Goal: Task Accomplishment & Management: Use online tool/utility

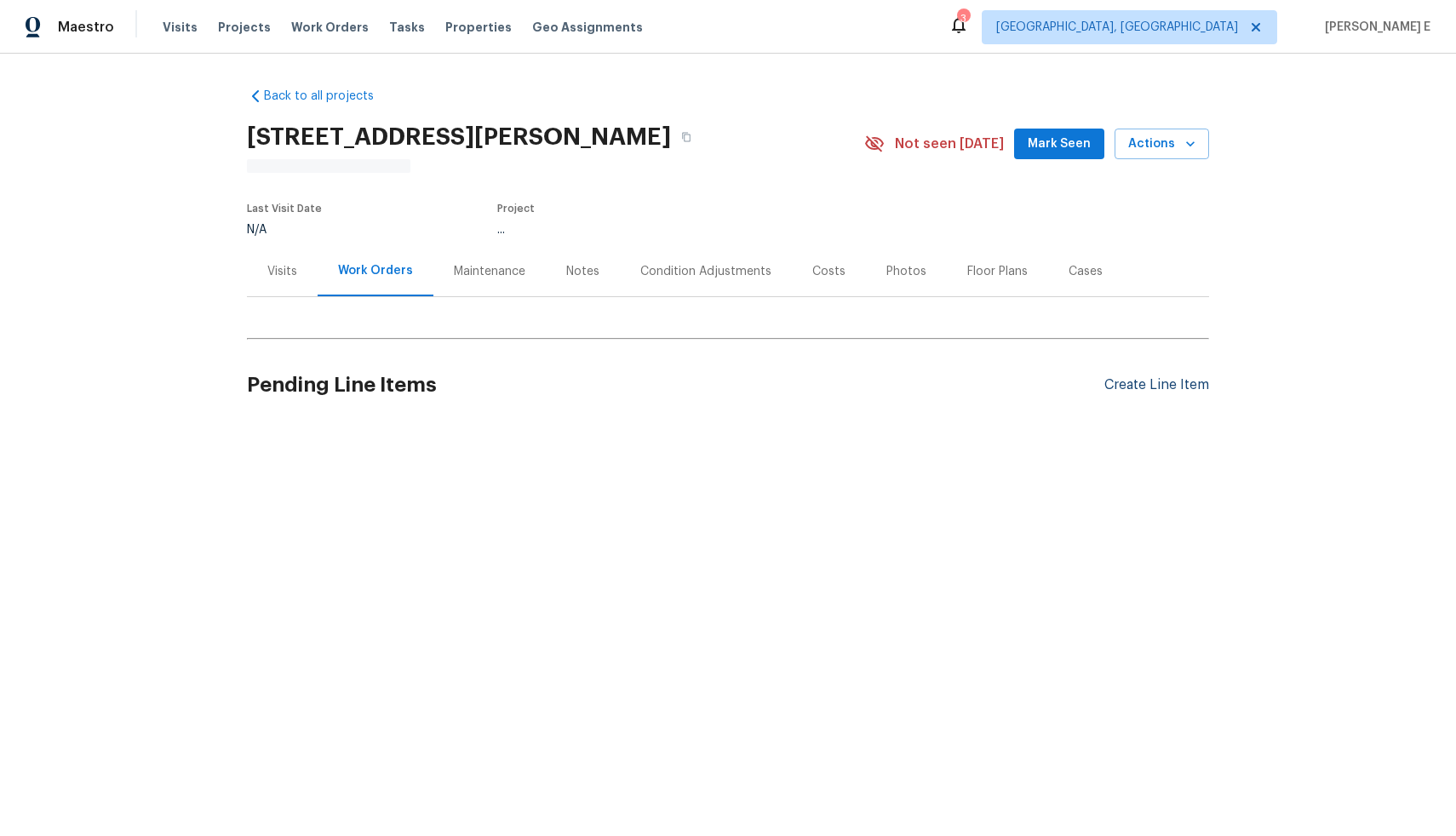
click at [1128, 385] on div "Create Line Item" at bounding box center [1157, 385] width 105 height 17
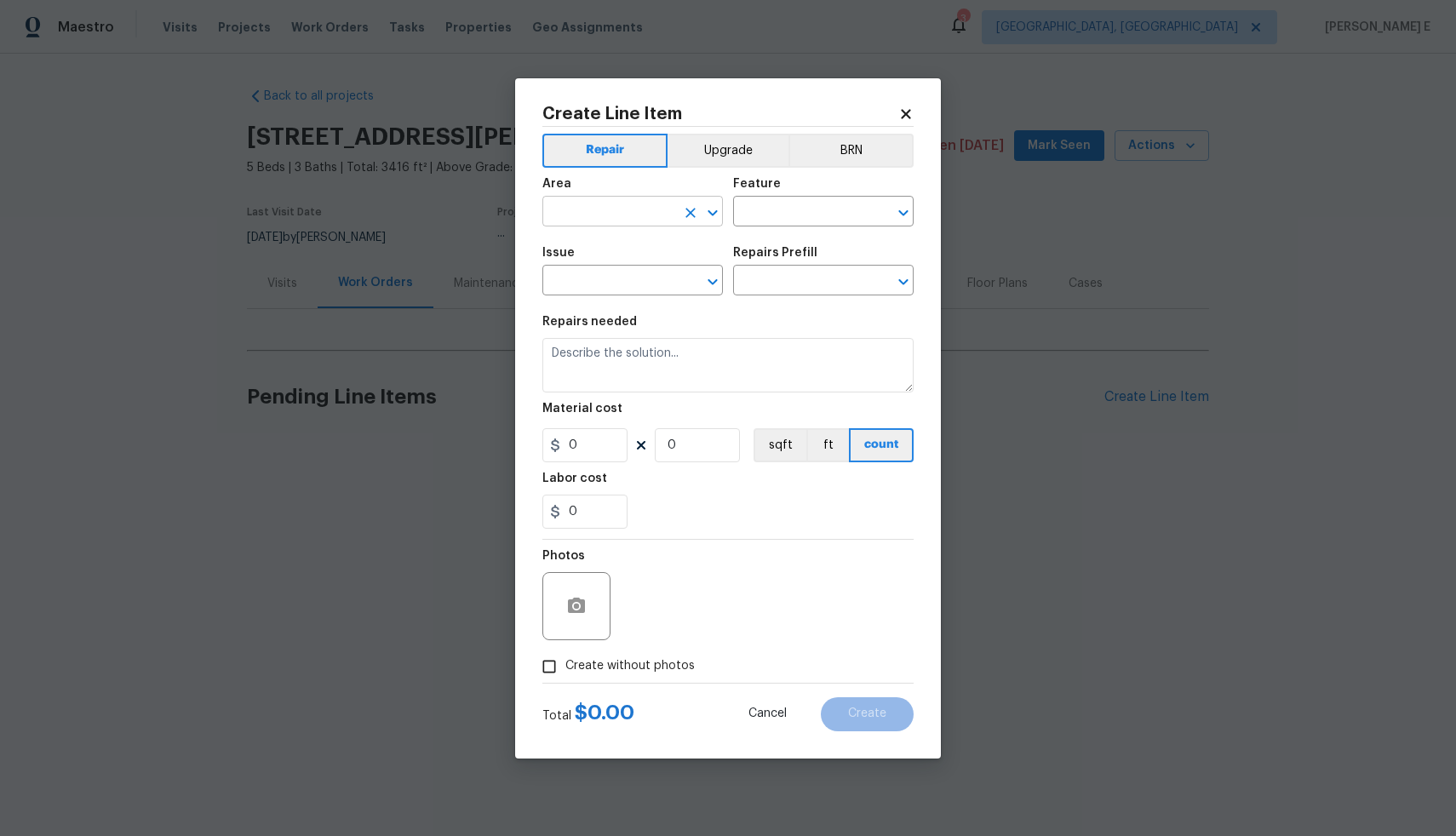
click at [624, 213] on input "text" at bounding box center [609, 214] width 133 height 26
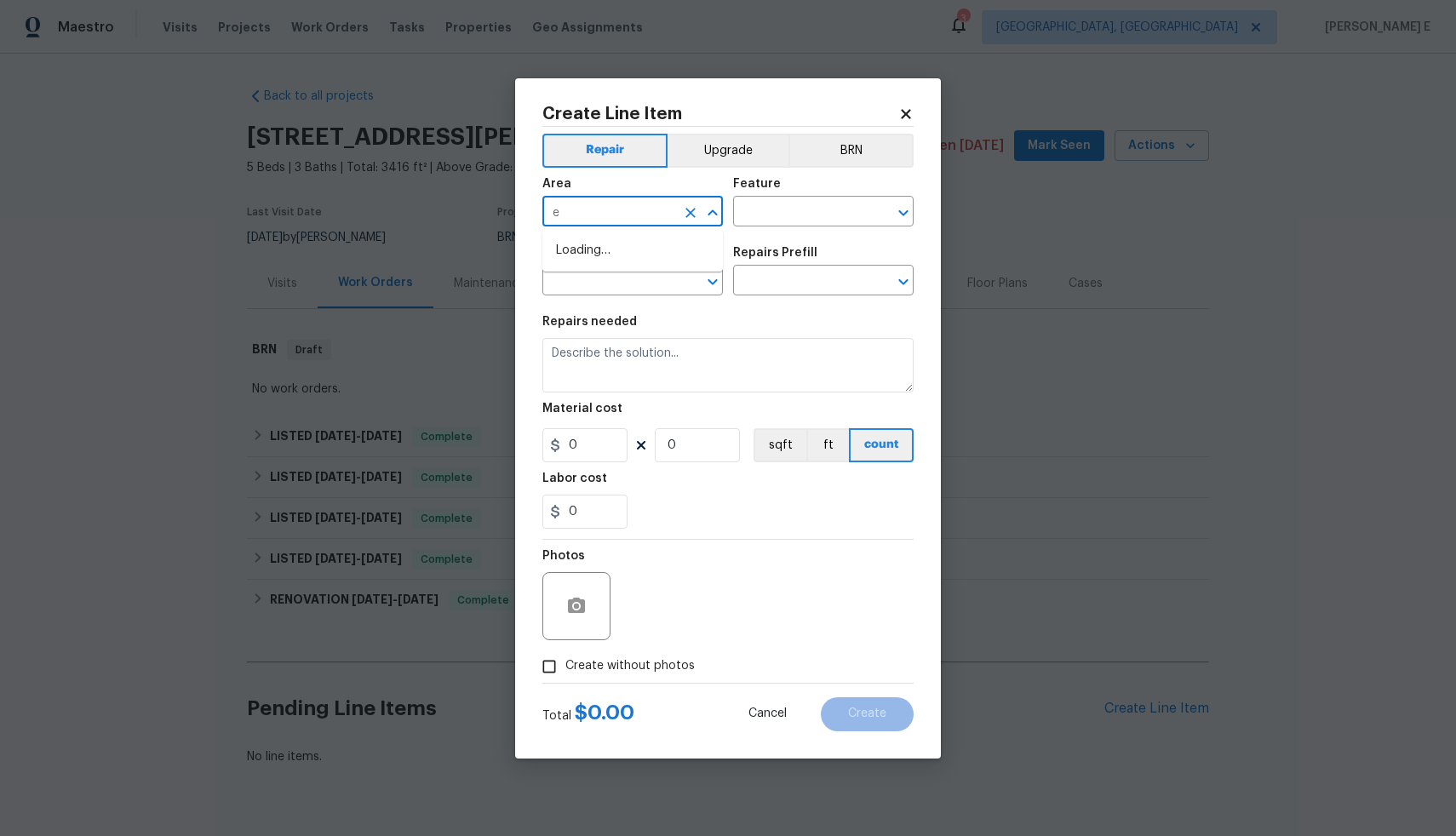
type input "ex"
type input "t"
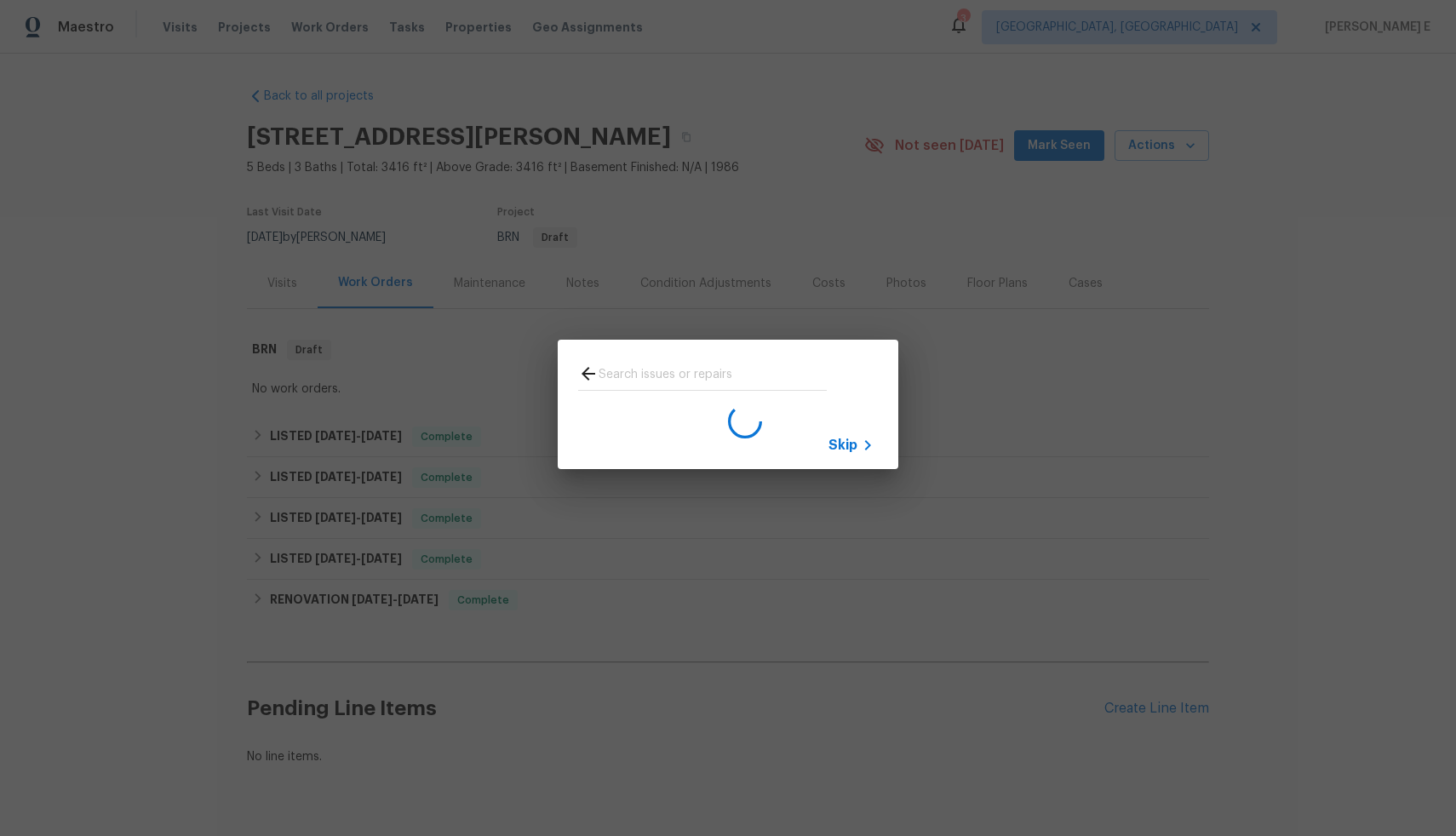
click at [867, 449] on icon at bounding box center [867, 445] width 20 height 20
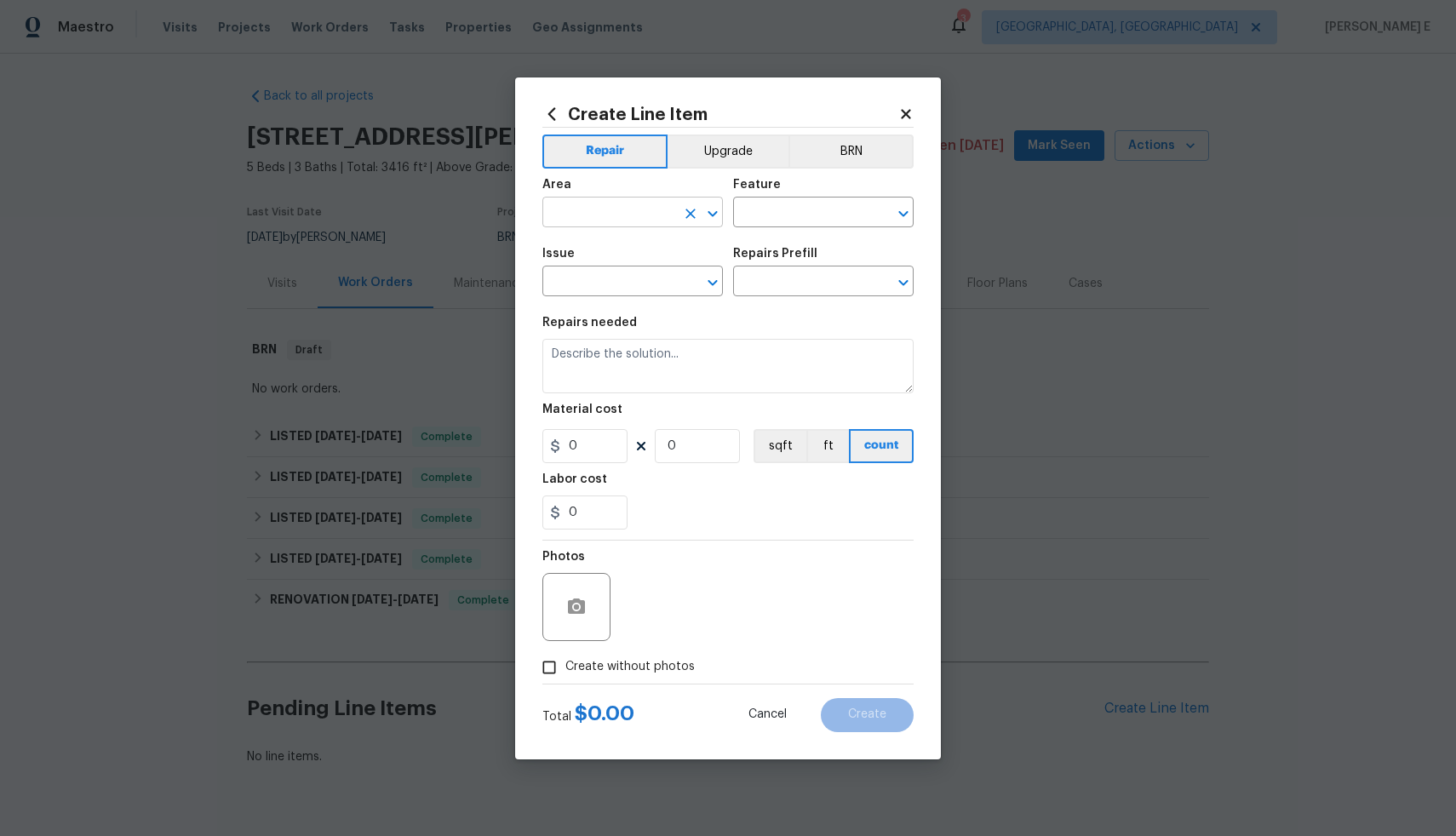
click at [668, 202] on input "text" at bounding box center [609, 214] width 133 height 26
type input "ext"
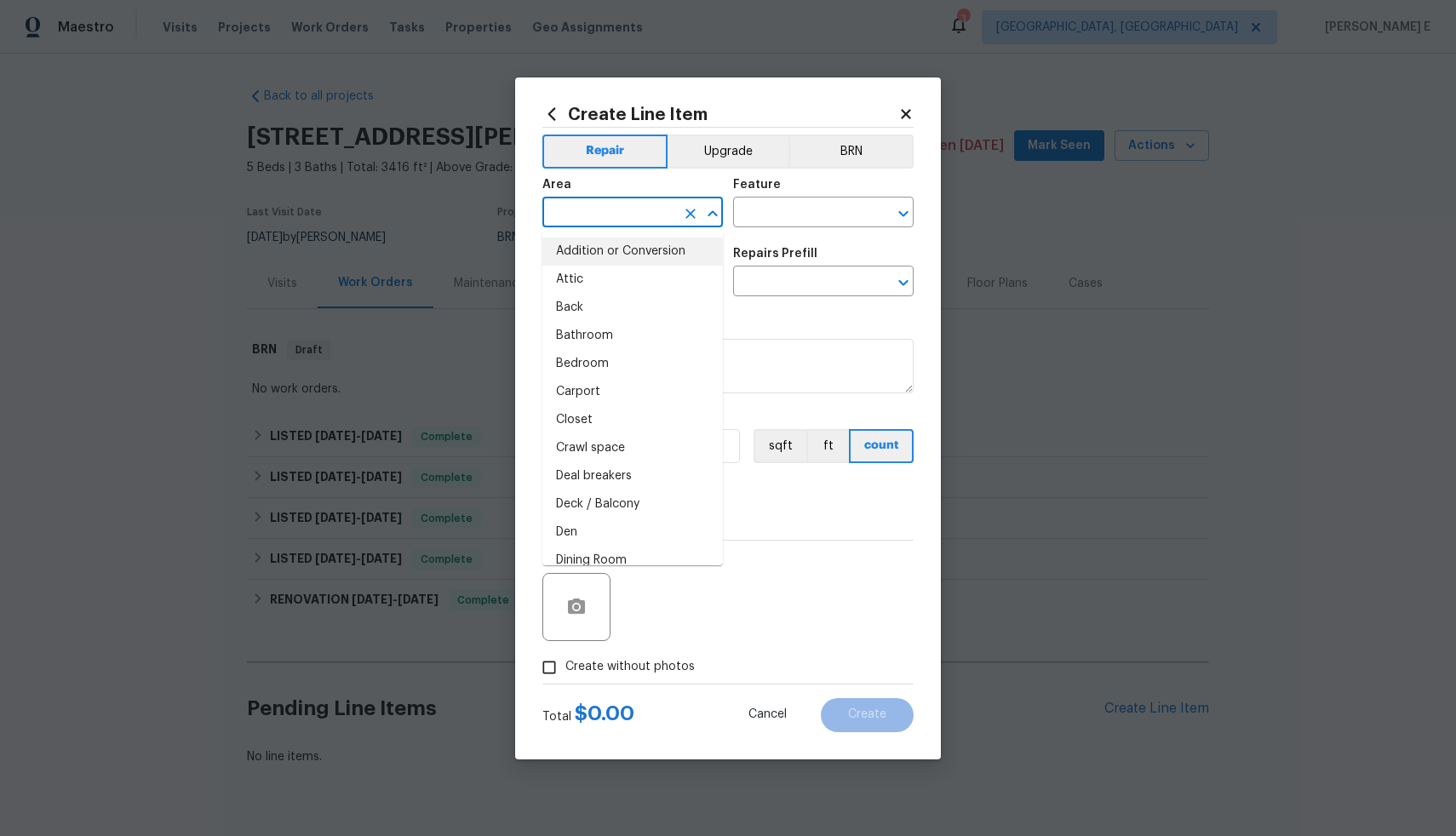
click at [631, 253] on li "Addition or Conversion" at bounding box center [632, 252] width 180 height 28
type input "Addition or Conversion"
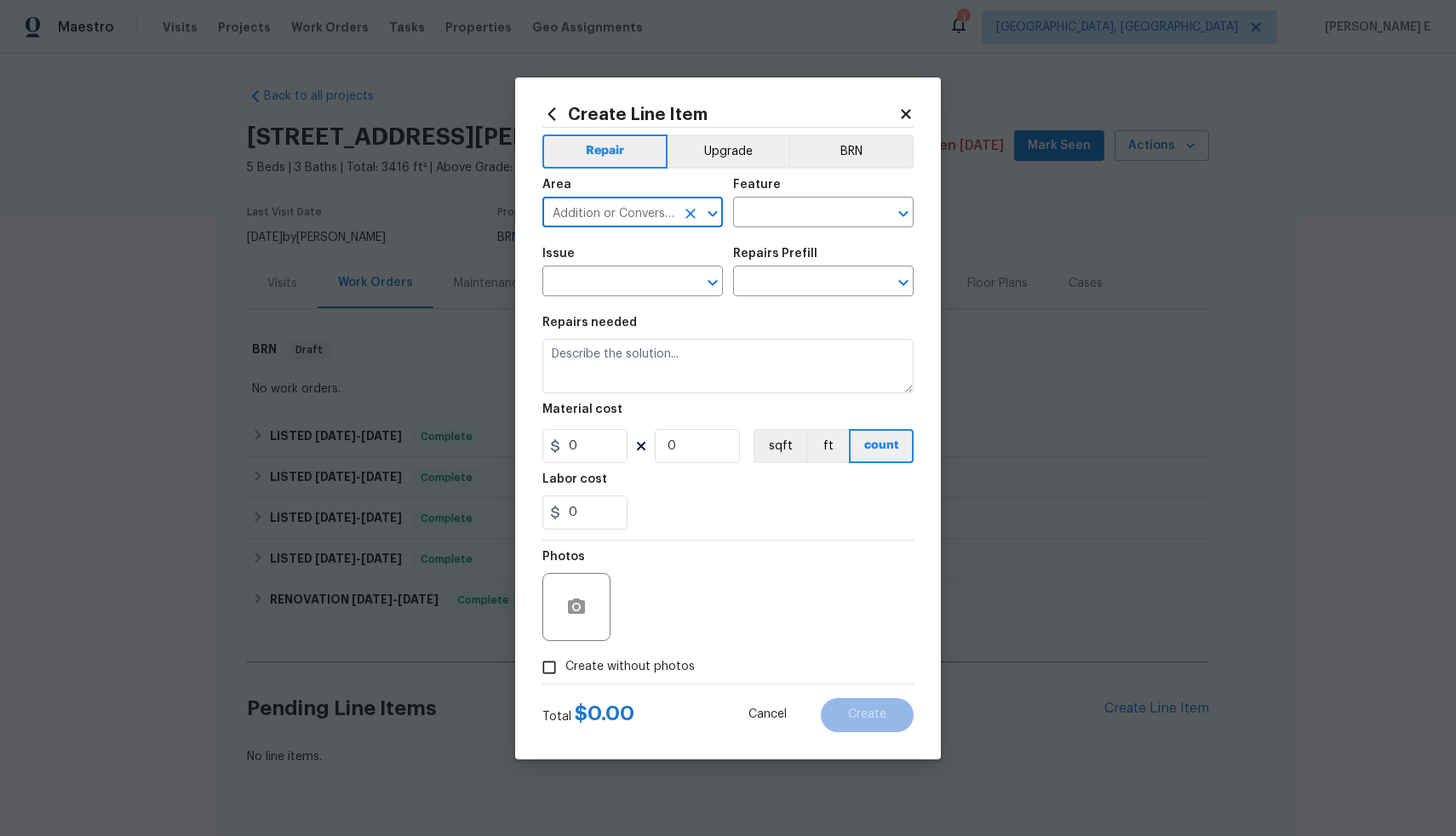
click at [639, 213] on input "Addition or Conversion" at bounding box center [609, 214] width 133 height 26
click at [690, 221] on icon "Clear" at bounding box center [691, 214] width 17 height 17
click at [641, 220] on input "text" at bounding box center [609, 214] width 133 height 26
click at [622, 251] on li "Exterior Addition" at bounding box center [632, 252] width 180 height 28
type input "Exterior Addition"
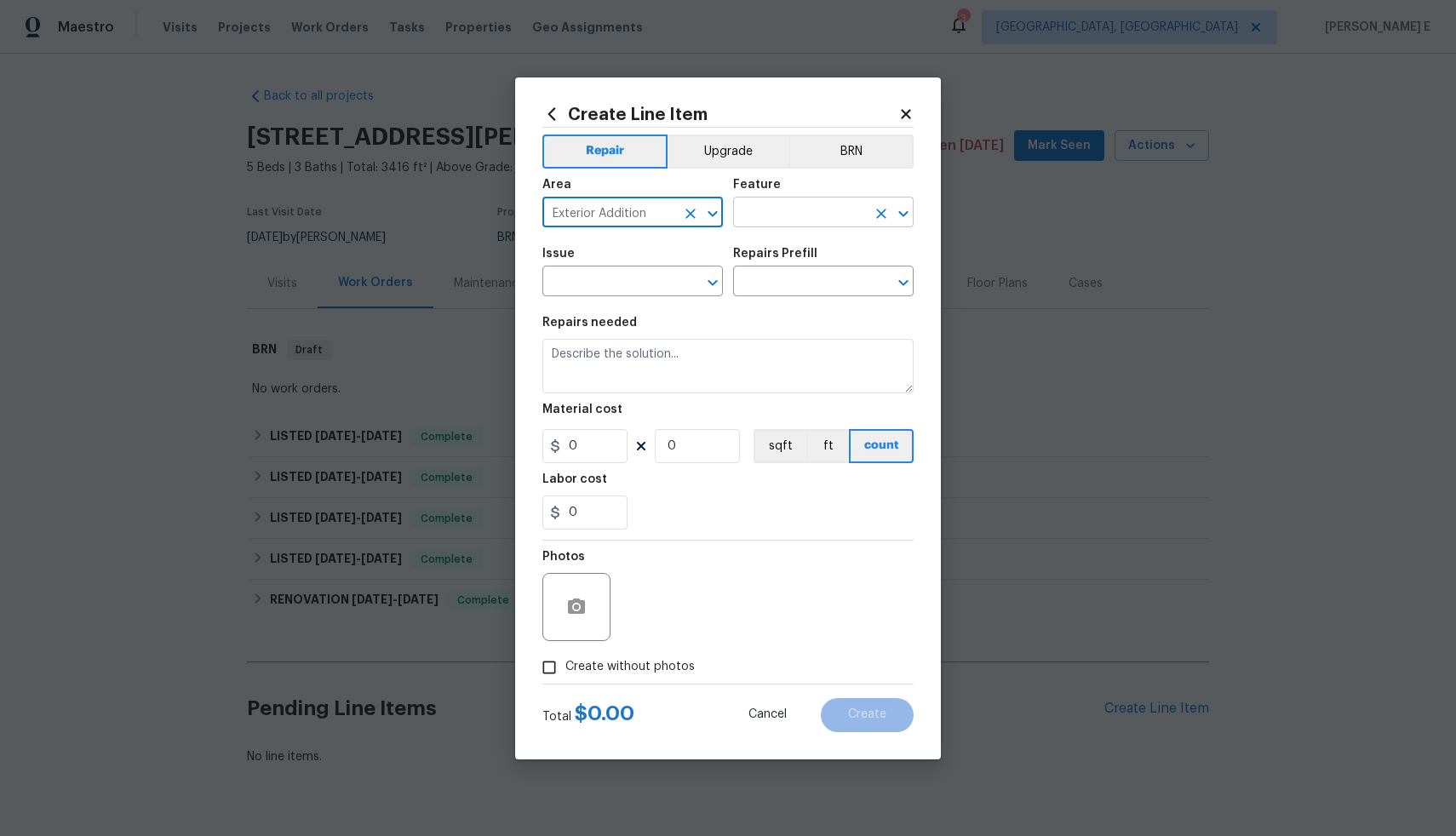
click at [783, 212] on input "text" at bounding box center [799, 214] width 133 height 26
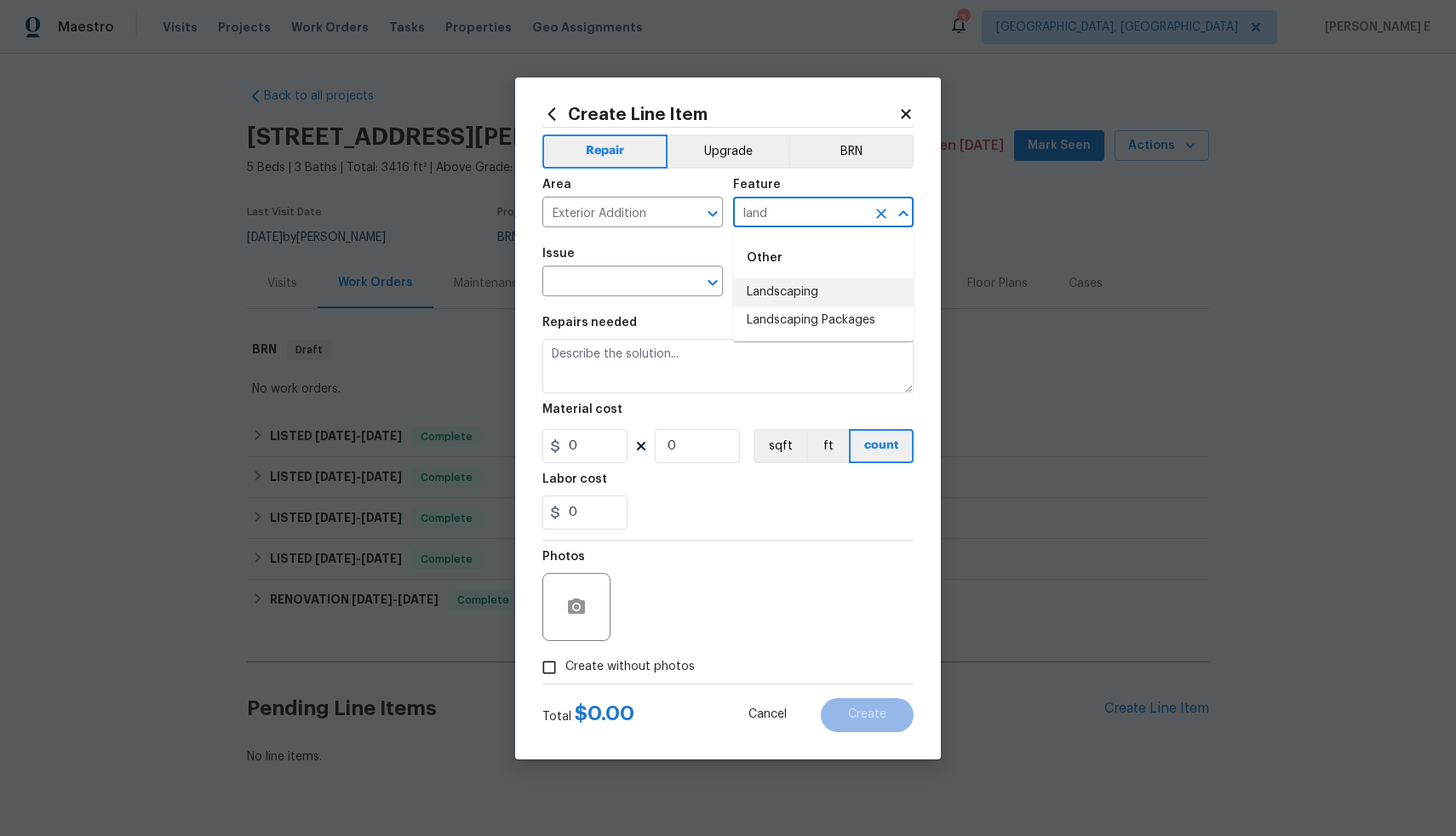
click at [792, 289] on li "Landscaping" at bounding box center [823, 292] width 180 height 28
type input "Landscaping"
click at [646, 284] on input "text" at bounding box center [609, 283] width 133 height 26
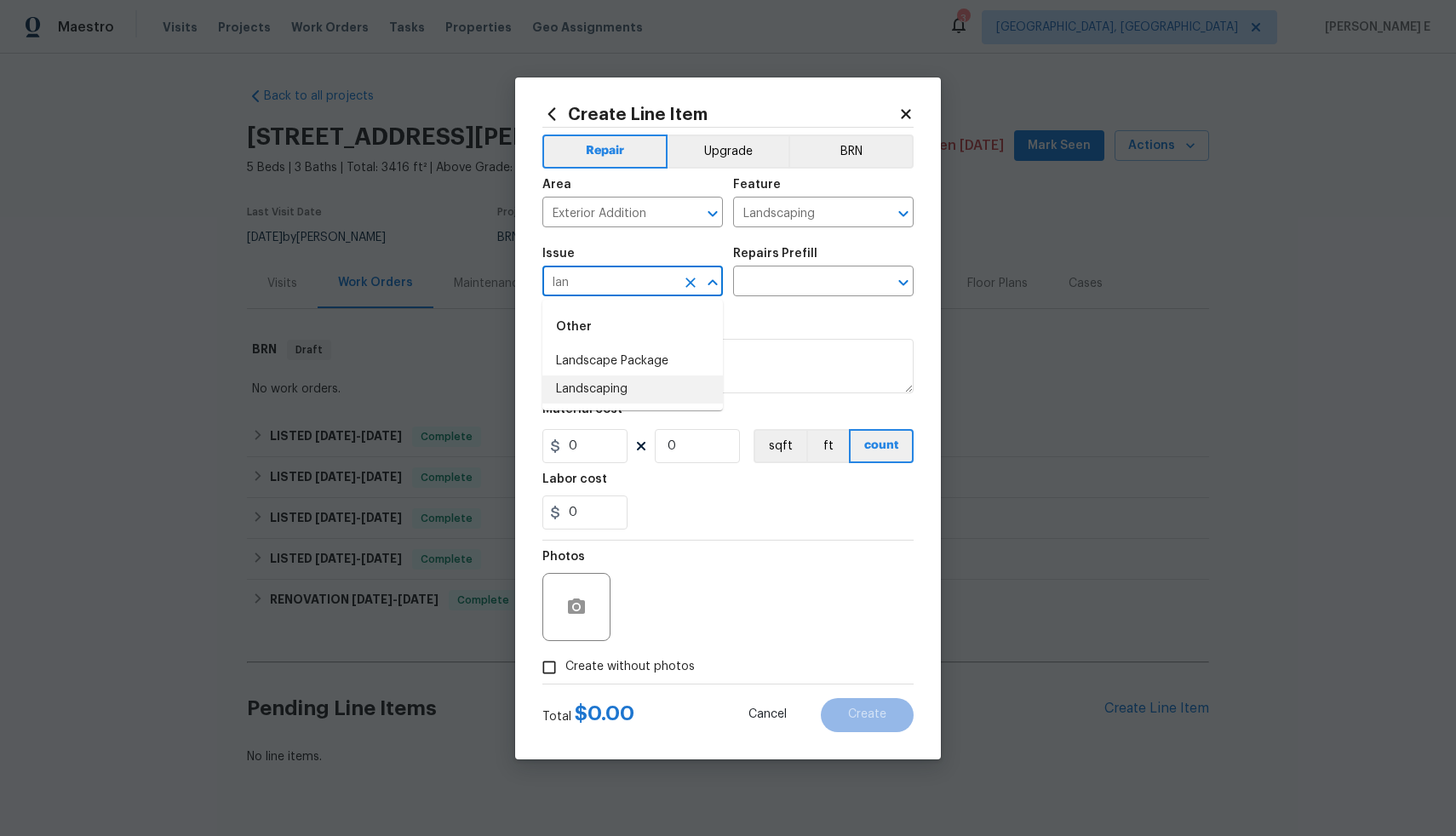
click at [627, 391] on li "Landscaping" at bounding box center [632, 390] width 180 height 28
type input "Landscaping"
click at [796, 277] on input "text" at bounding box center [799, 283] width 133 height 26
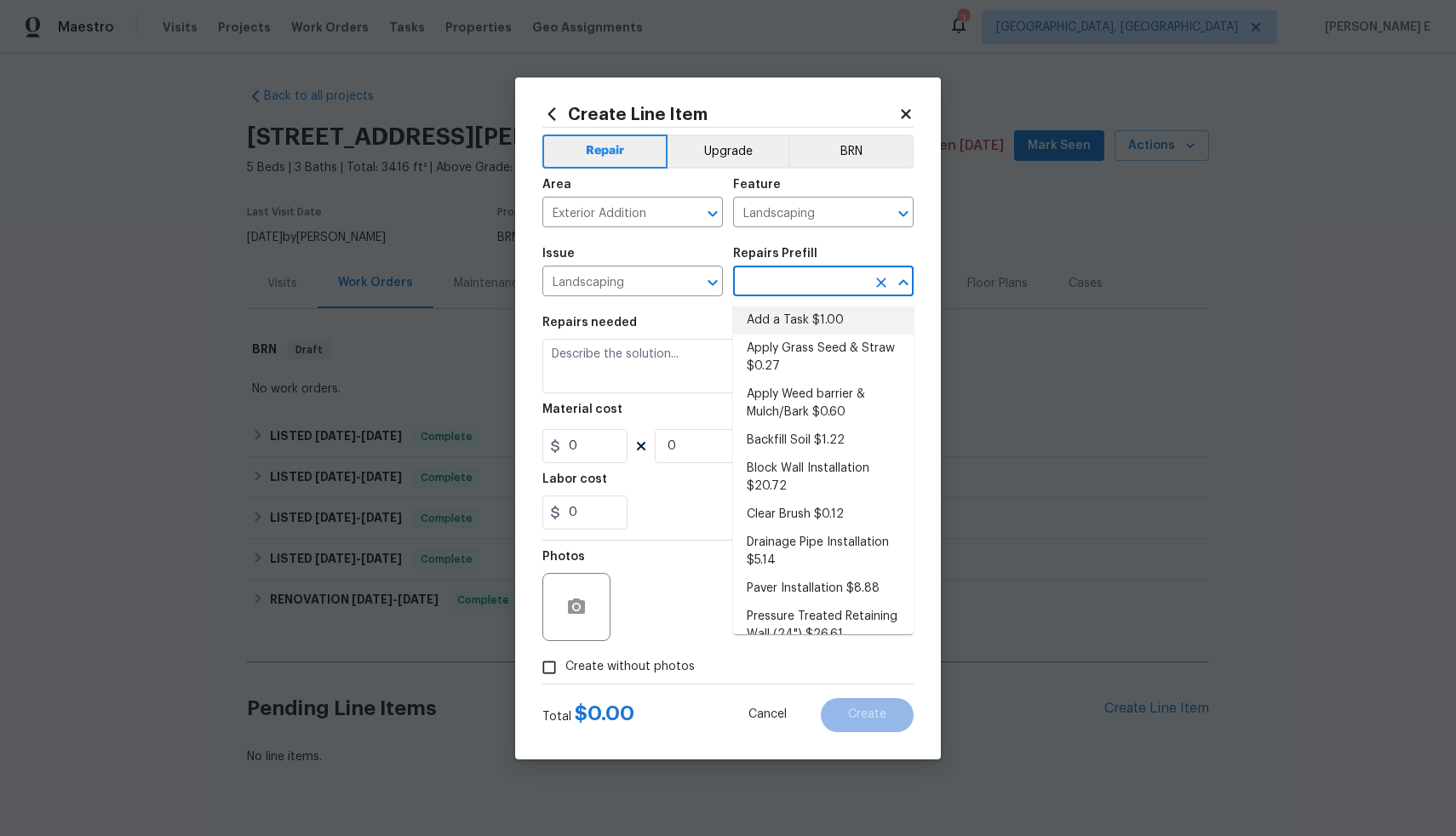
click at [793, 323] on li "Add a Task $1.00" at bounding box center [823, 321] width 180 height 28
type input "Add a Task $1.00"
type textarea "HPM to detail"
type input "1"
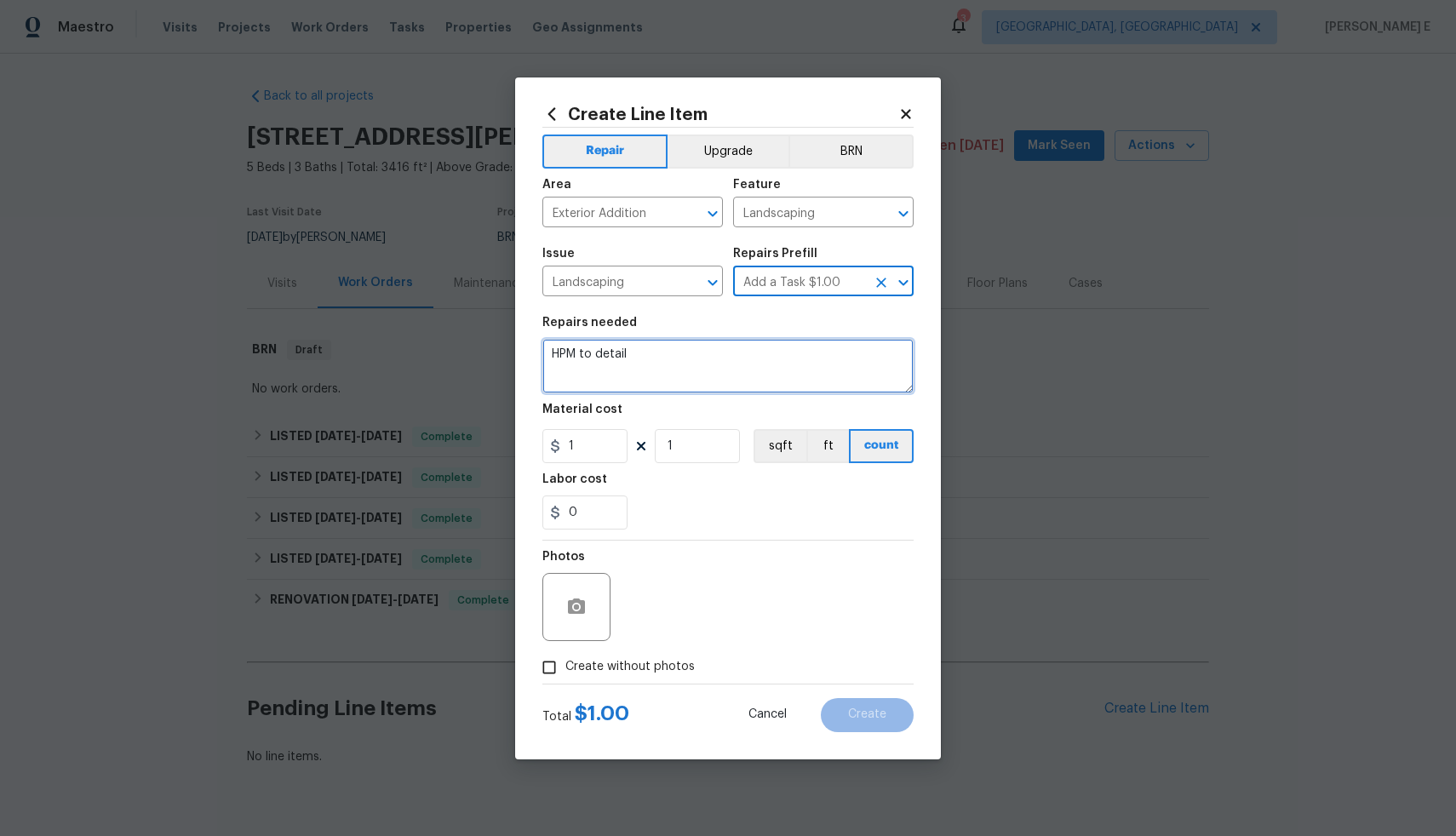
click at [727, 362] on textarea "HPM to detail" at bounding box center [728, 366] width 371 height 55
paste textarea "Tree - Dead limbs - Palm fronds dead in backyard"
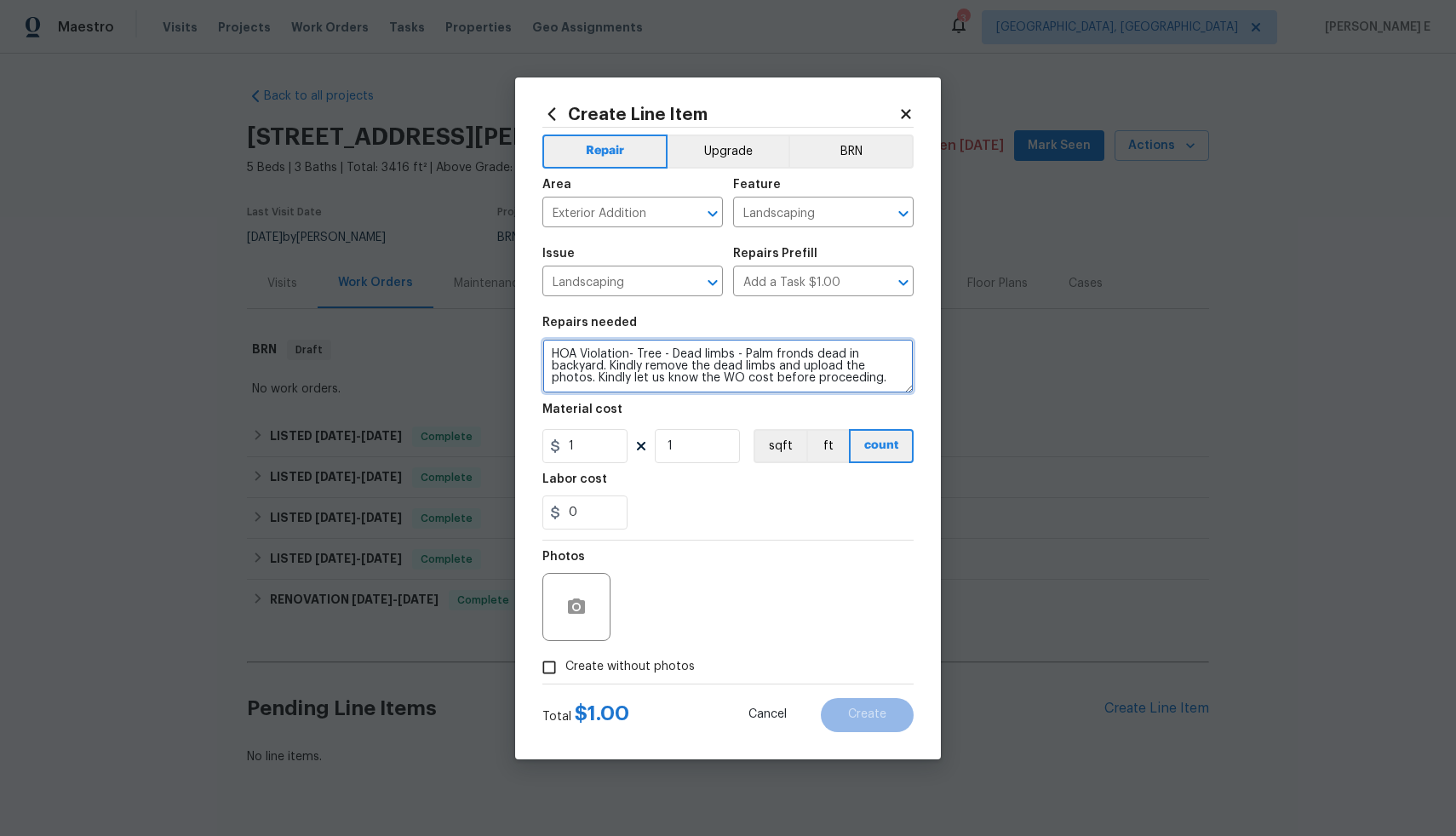
type textarea "HOA Violation- Tree - Dead limbs - Palm fronds dead in backyard. Kindly remove …"
click at [599, 452] on input "1" at bounding box center [585, 445] width 85 height 34
type input "75"
click at [549, 669] on input "Create without photos" at bounding box center [549, 667] width 32 height 32
checkbox input "true"
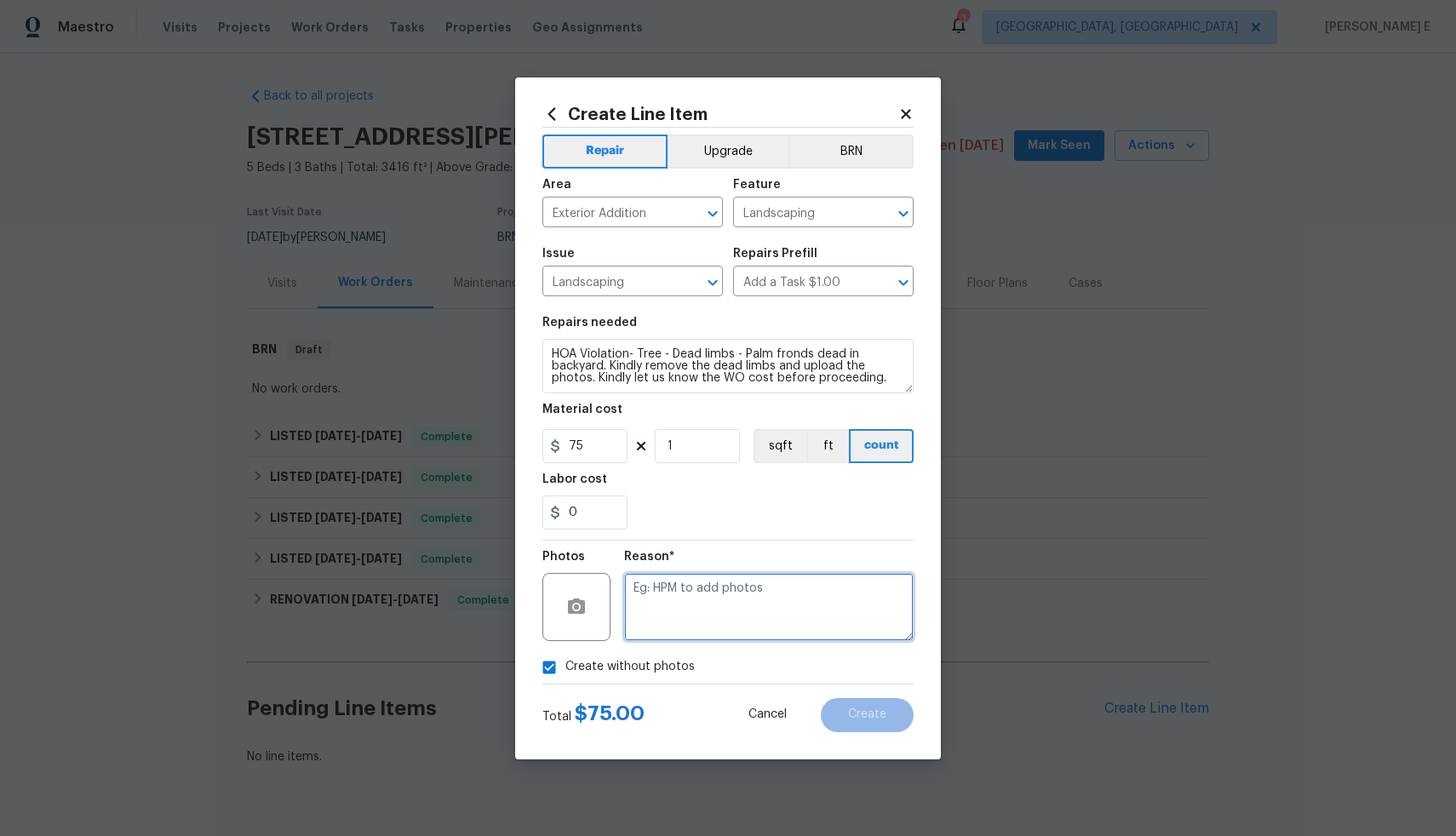
click at [693, 619] on textarea at bounding box center [769, 607] width 289 height 68
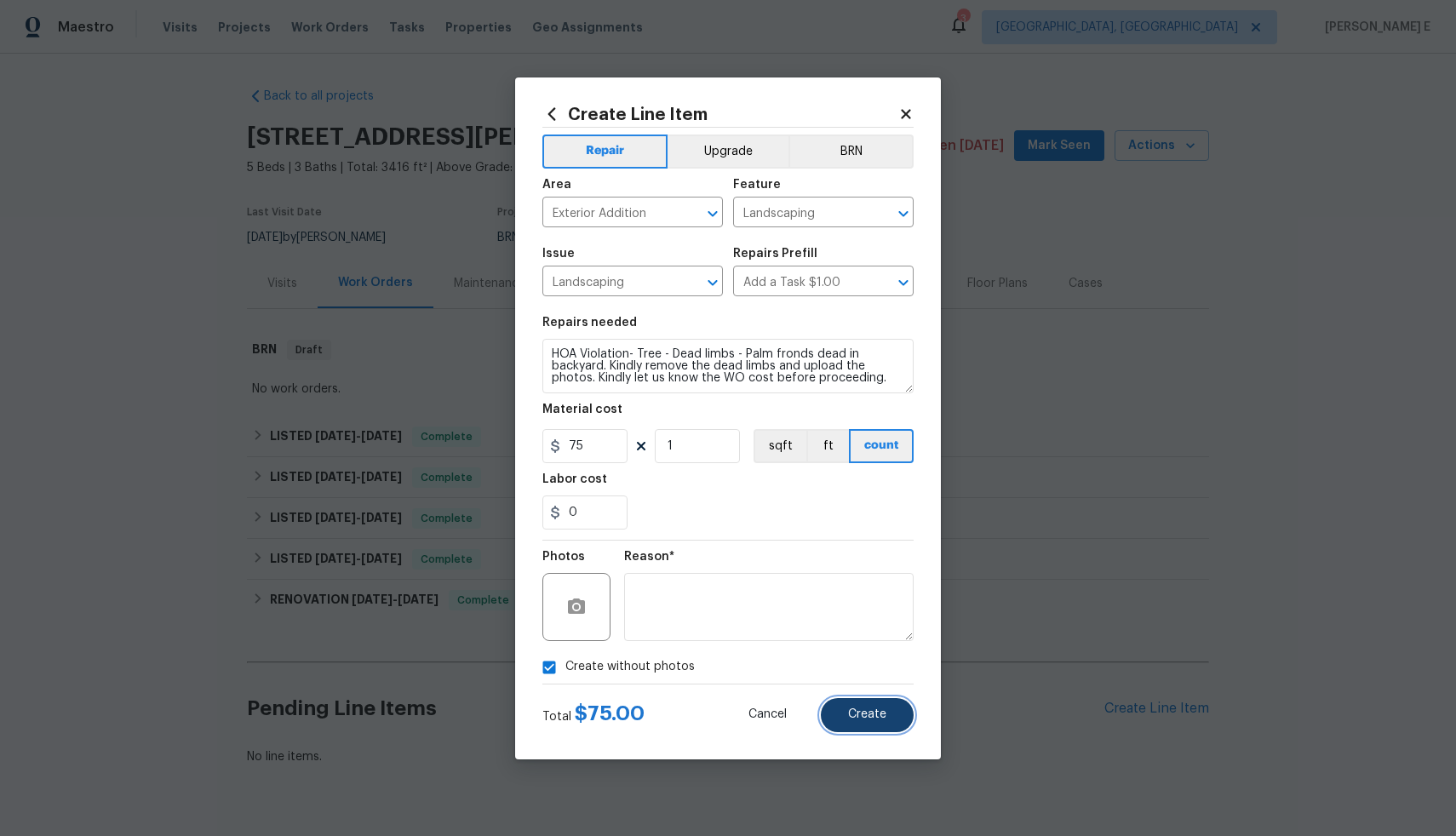
click at [872, 718] on span "Create" at bounding box center [867, 715] width 38 height 13
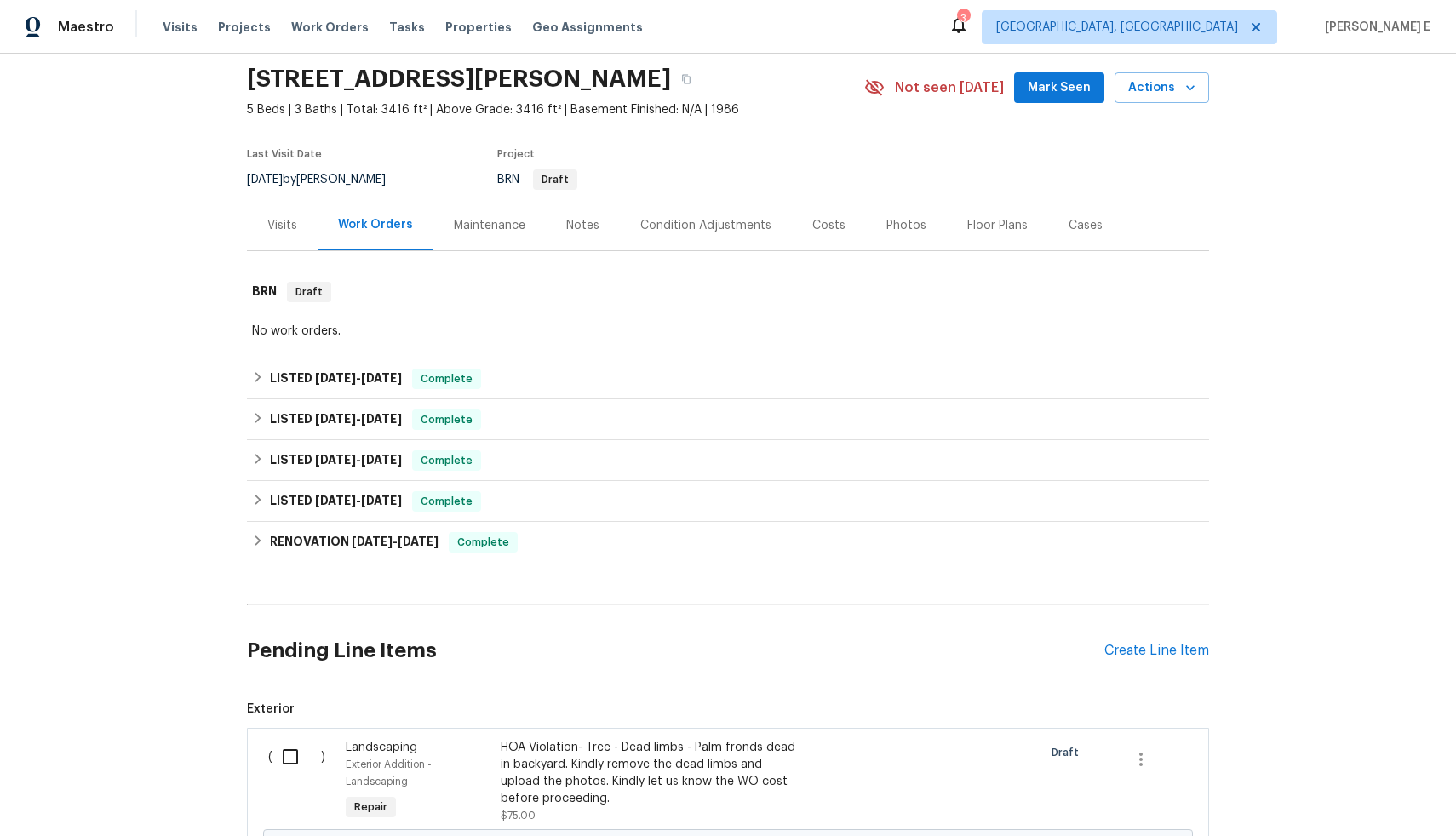
scroll to position [287, 0]
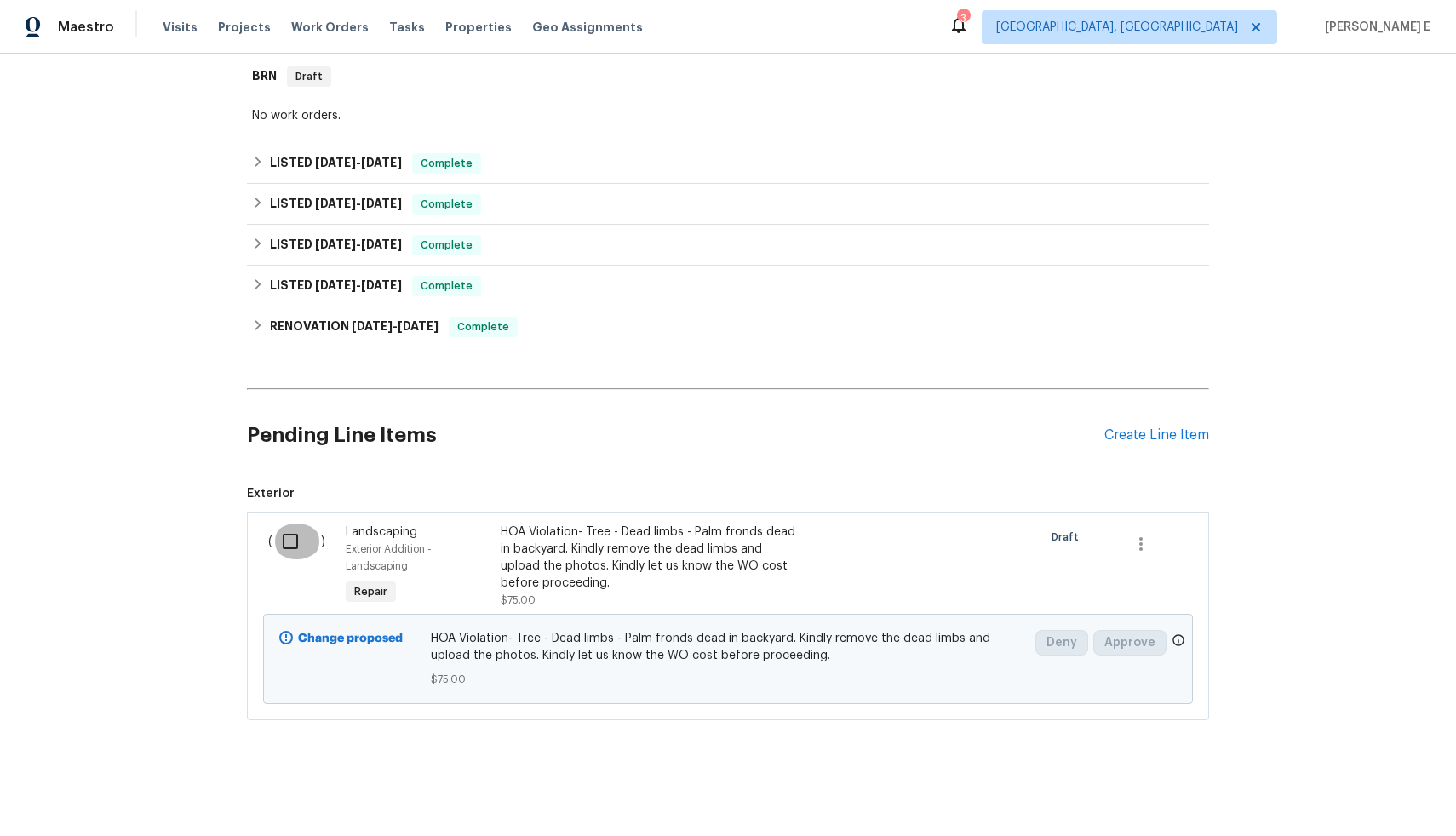
click at [283, 528] on input "checkbox" at bounding box center [297, 541] width 49 height 36
checkbox input "true"
click at [1333, 793] on span "Create Work Order" at bounding box center [1359, 794] width 113 height 21
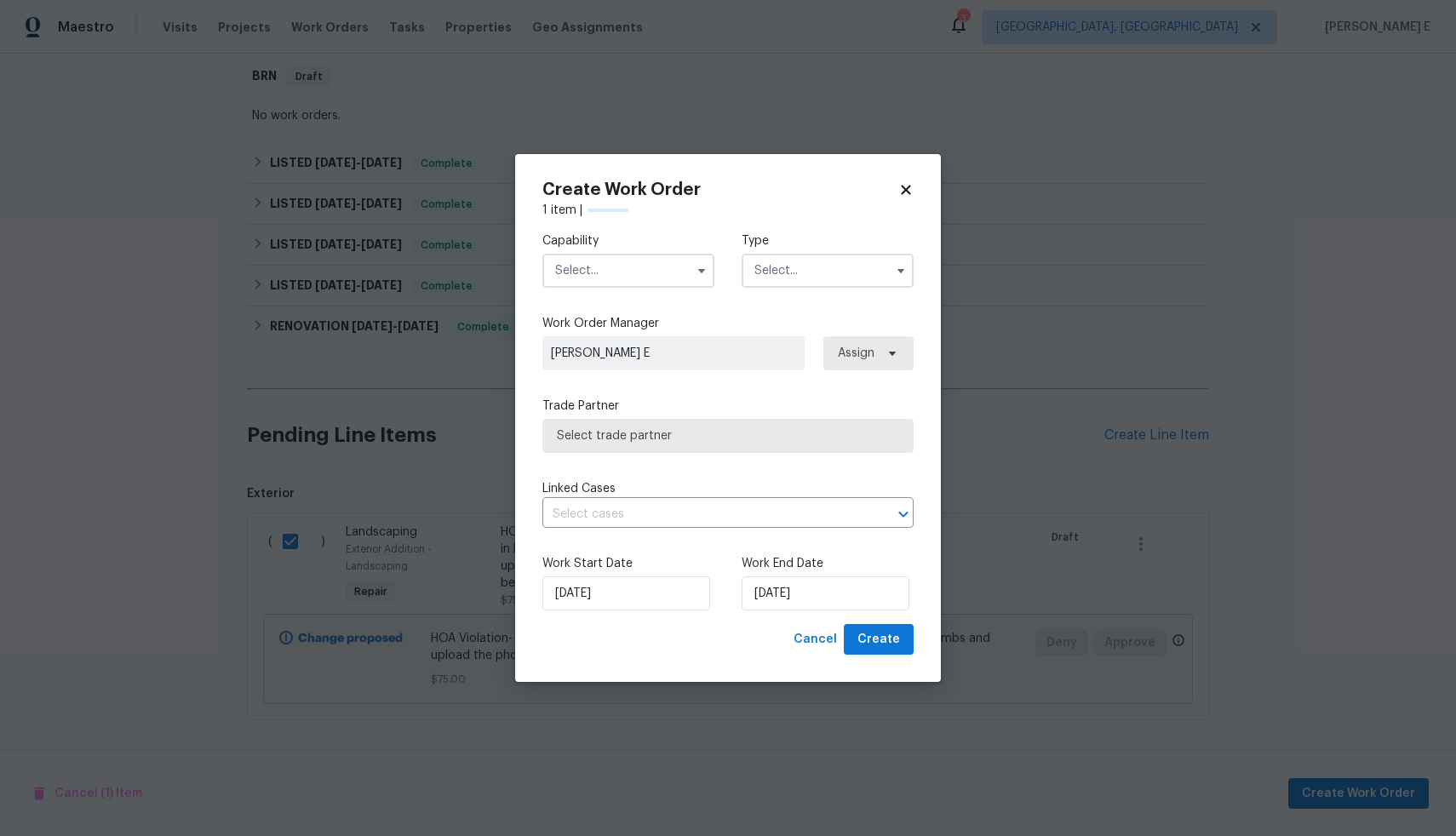
click at [673, 273] on input "text" at bounding box center [628, 270] width 172 height 34
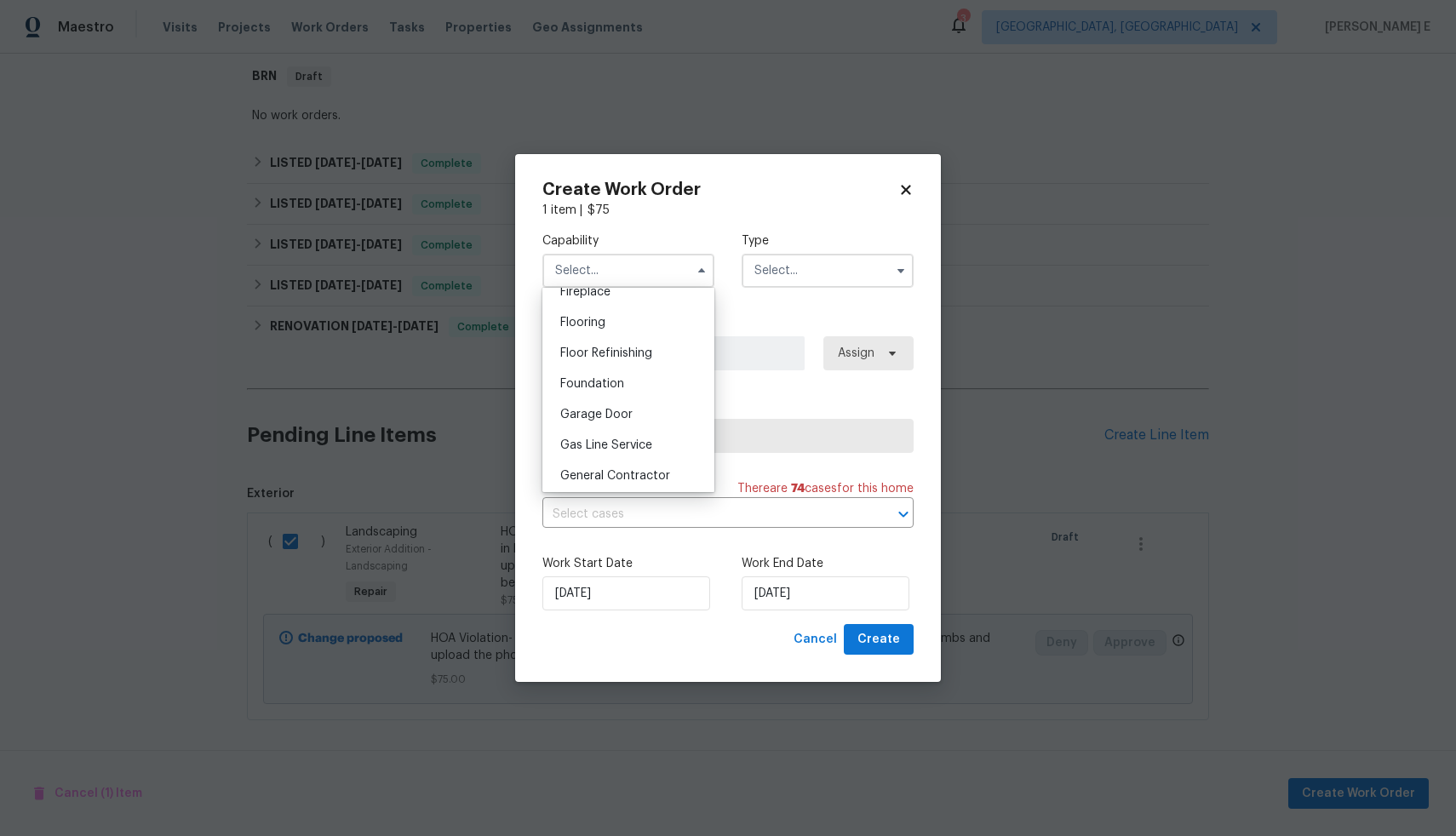
scroll to position [654, 0]
click at [608, 474] on div "General Contractor" at bounding box center [629, 467] width 164 height 31
type input "General Contractor"
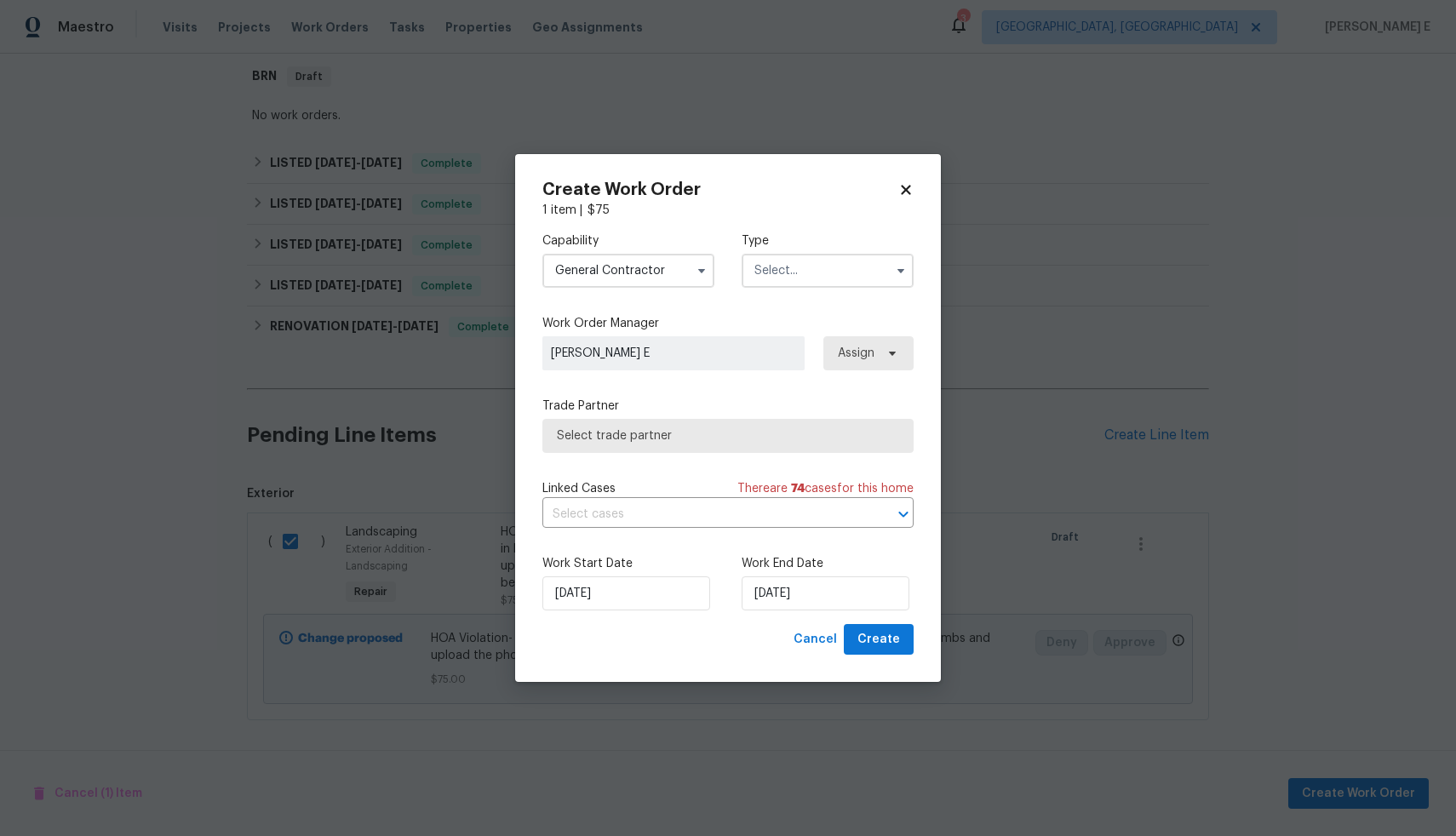
click at [802, 275] on input "text" at bounding box center [827, 270] width 172 height 34
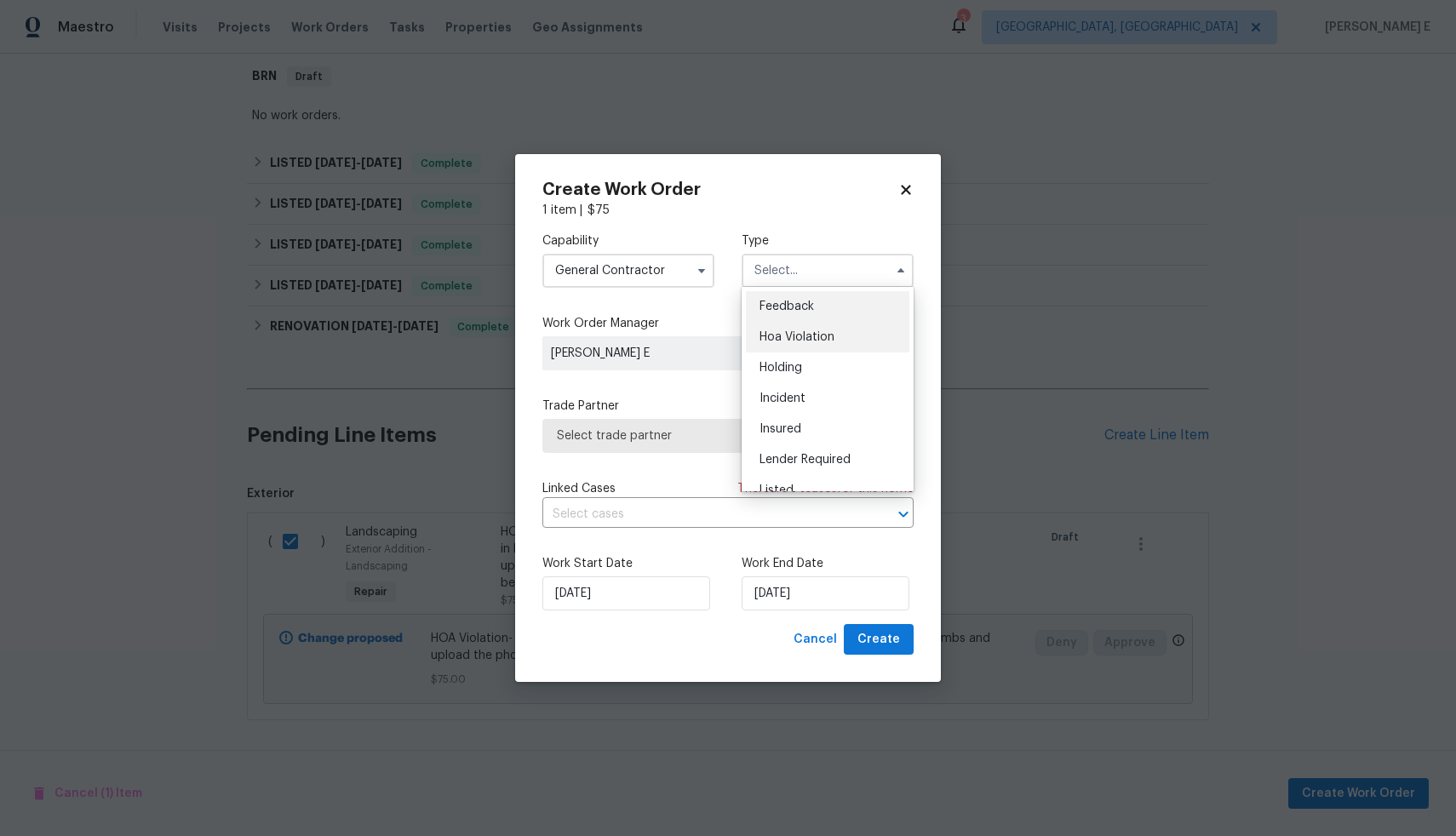
click at [793, 327] on div "Hoa Violation" at bounding box center [828, 336] width 164 height 31
type input "Hoa Violation"
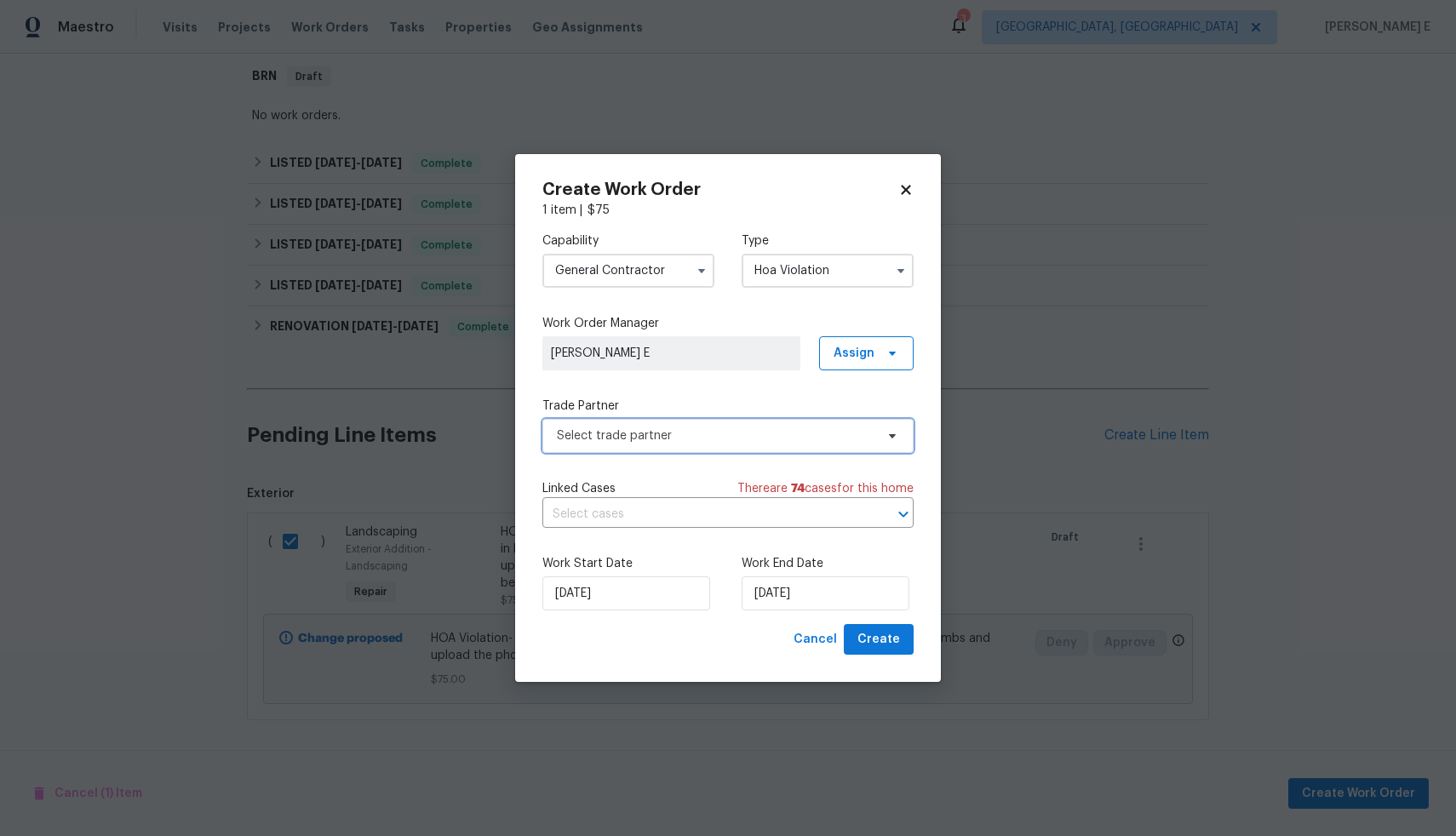
click at [677, 419] on span "Select trade partner" at bounding box center [728, 436] width 371 height 34
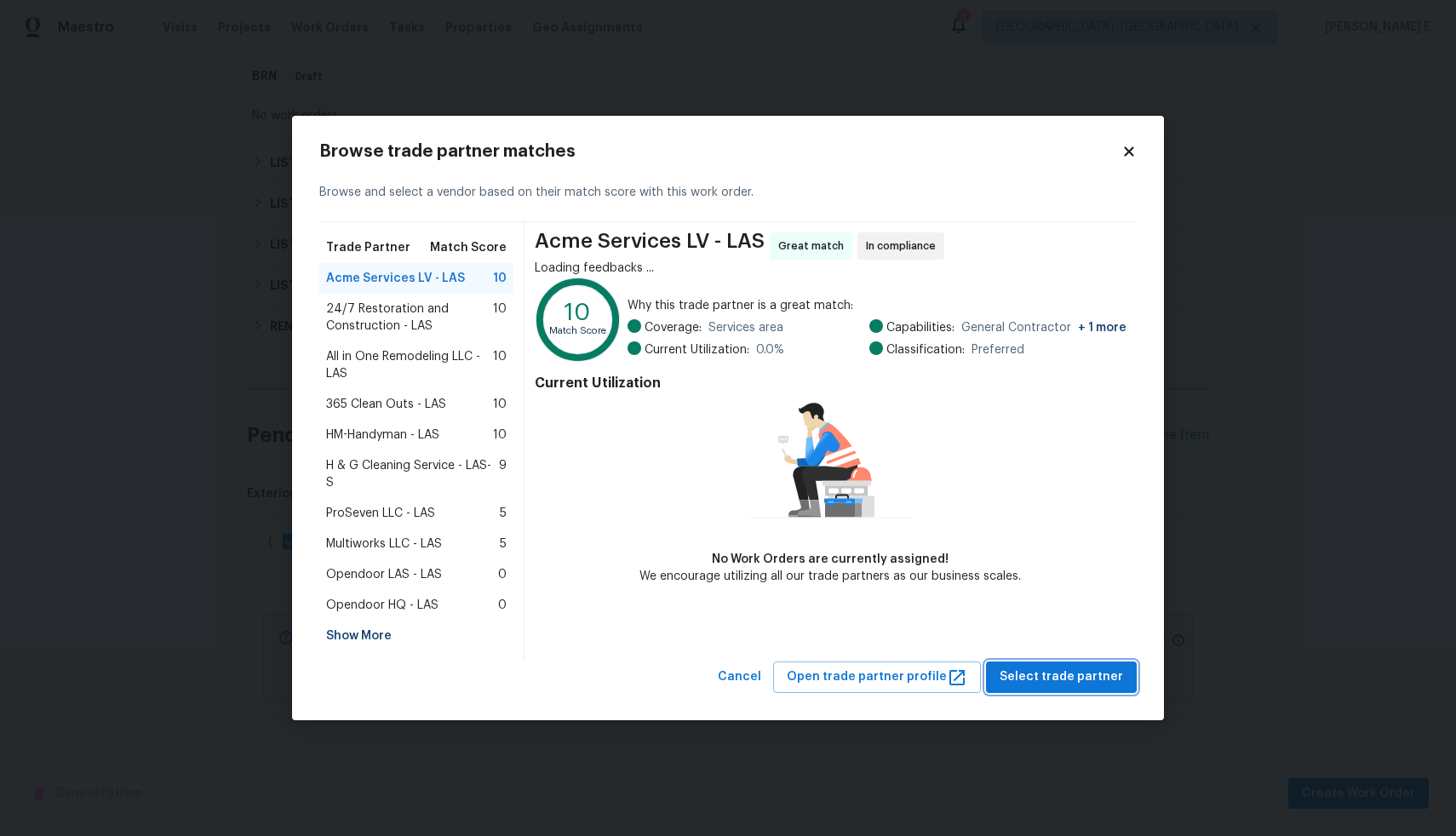
click at [1035, 669] on span "Select trade partner" at bounding box center [1062, 677] width 124 height 21
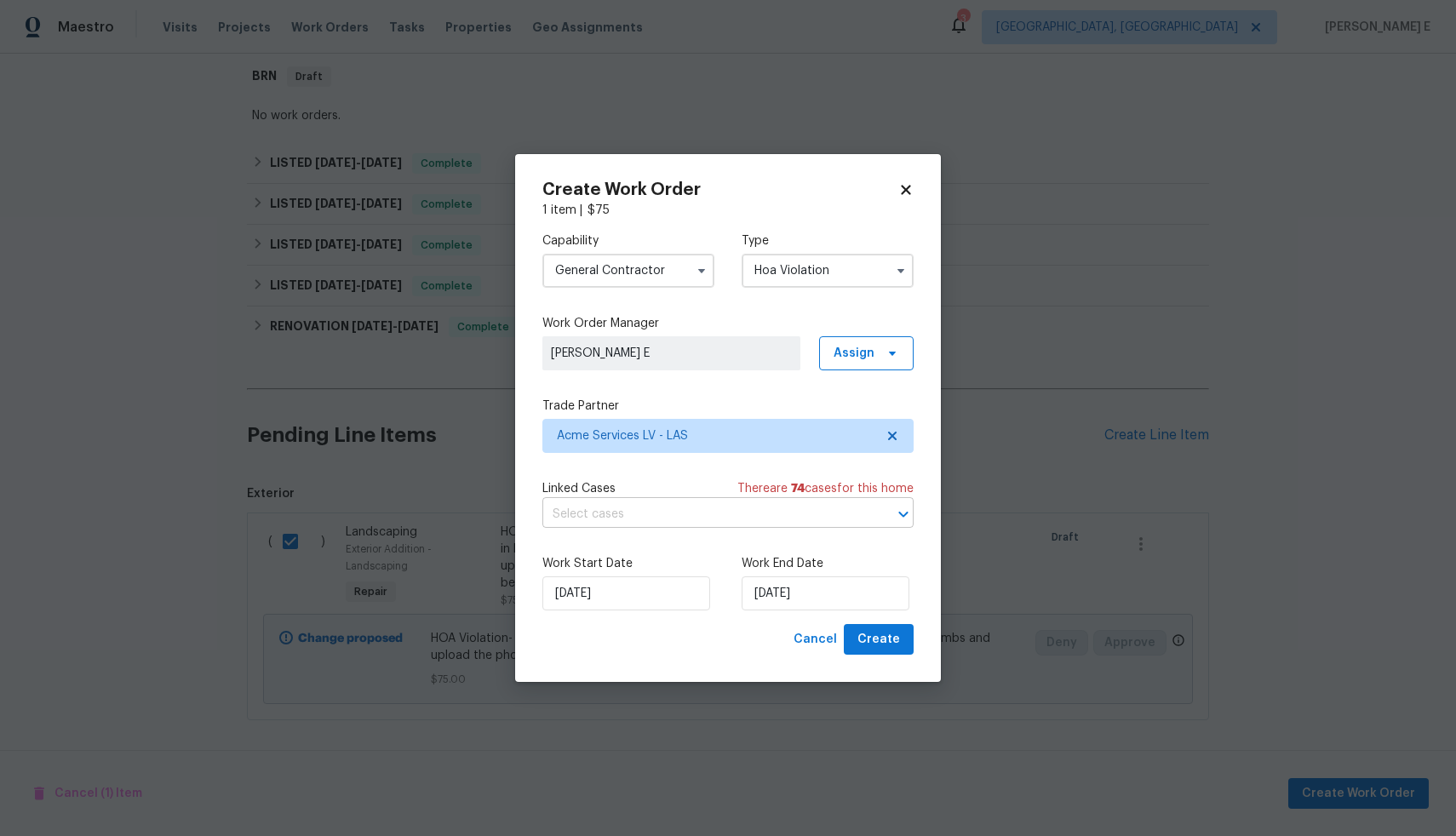
click at [704, 518] on input "text" at bounding box center [704, 514] width 323 height 26
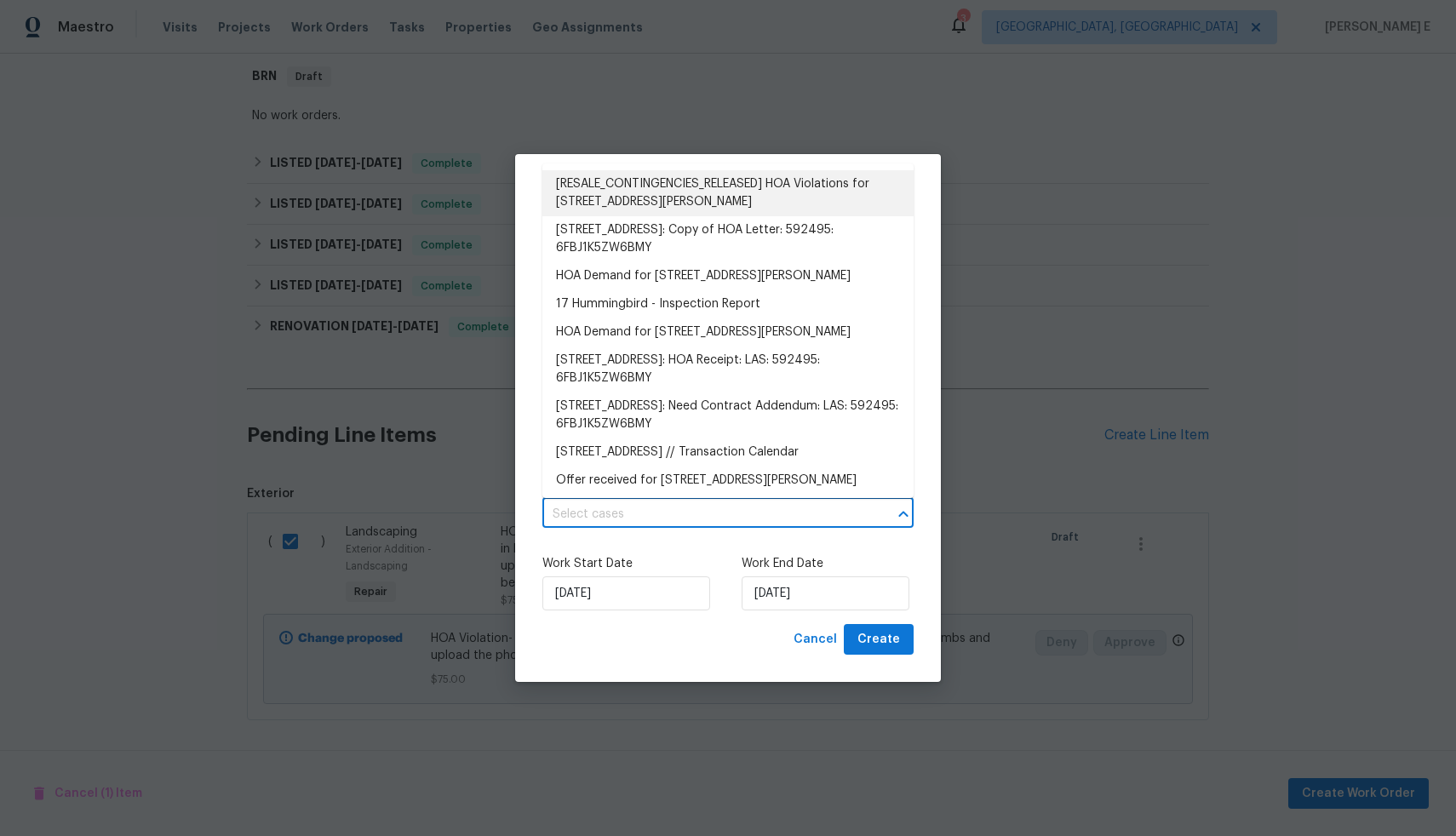
click at [689, 200] on li "[RESALE_CONTINGENCIES_RELEASED] HOA Violations for [STREET_ADDRESS][PERSON_NAME]" at bounding box center [728, 193] width 371 height 46
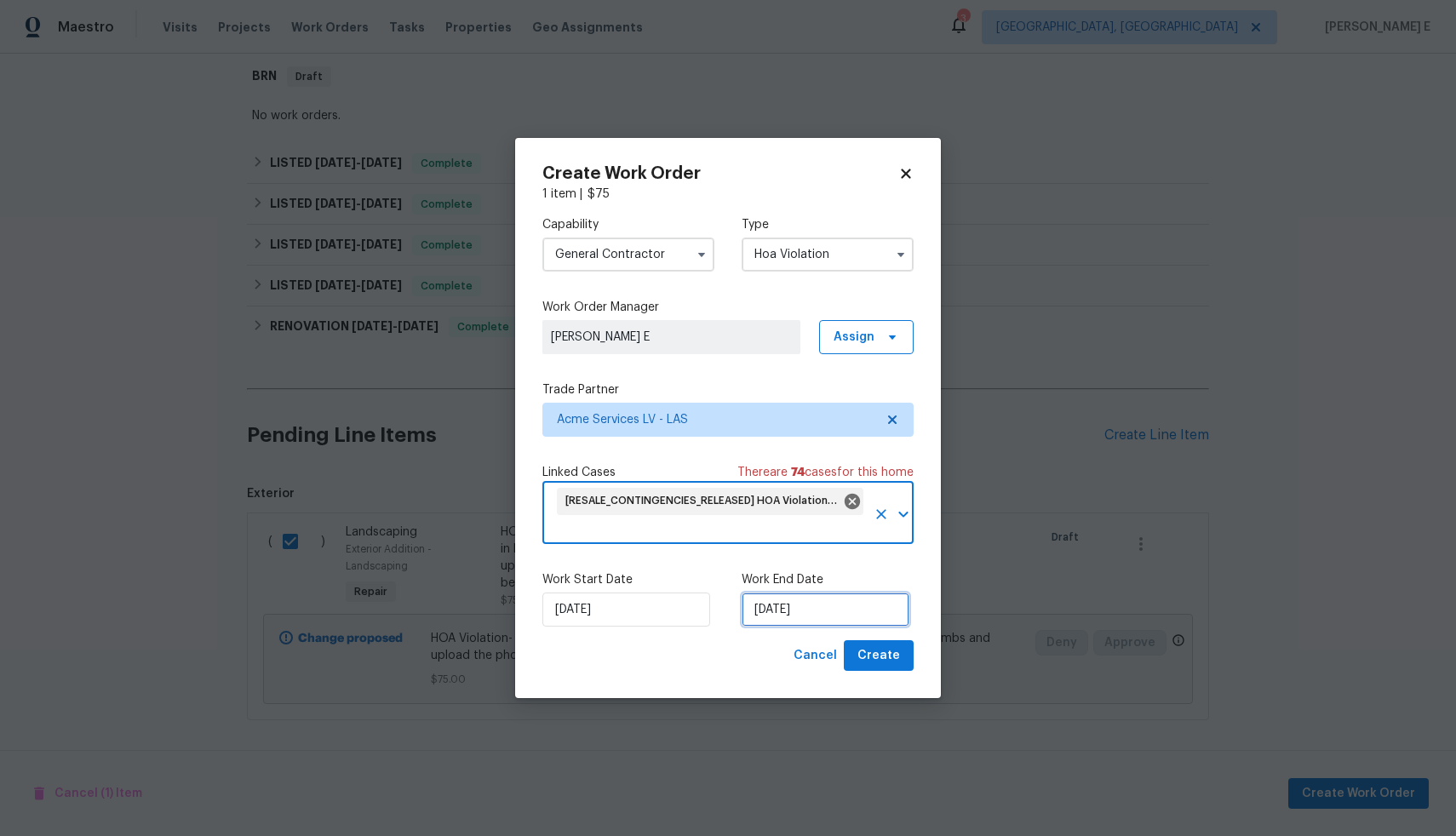
click at [797, 605] on input "[DATE]" at bounding box center [826, 609] width 167 height 34
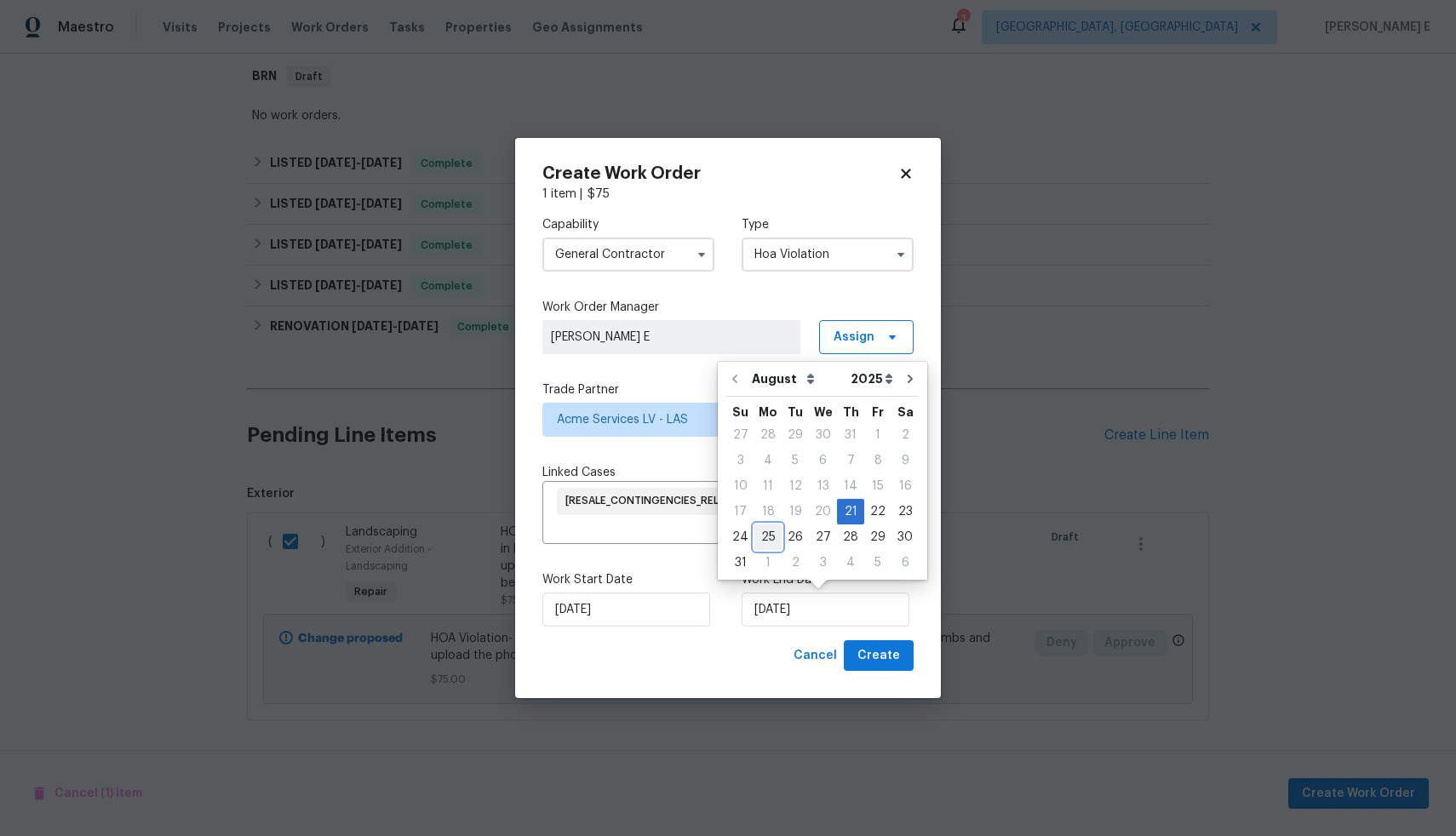
click at [765, 540] on div "25" at bounding box center [768, 537] width 27 height 24
type input "[DATE]"
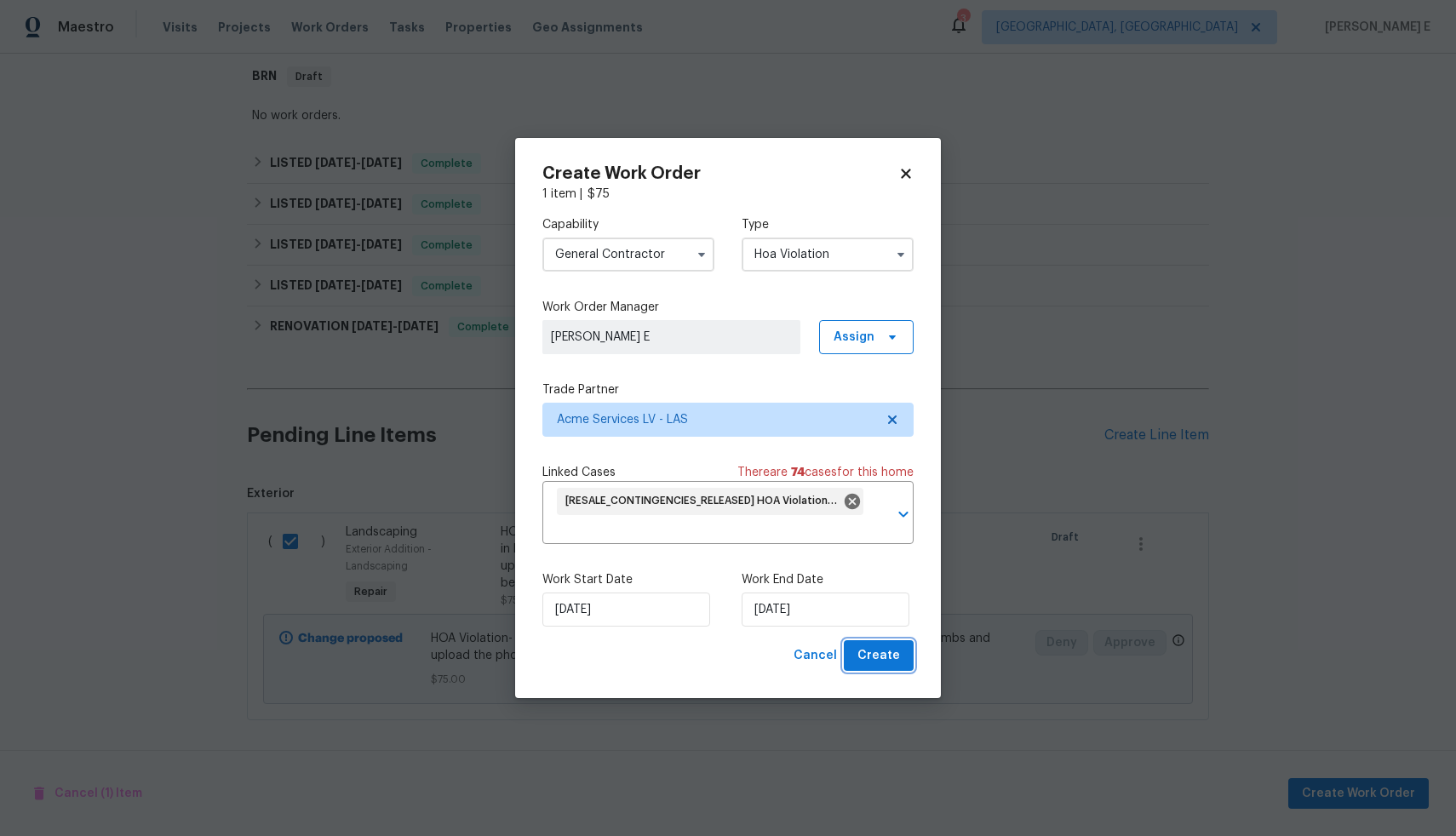
click at [877, 660] on span "Create" at bounding box center [879, 656] width 43 height 21
checkbox input "false"
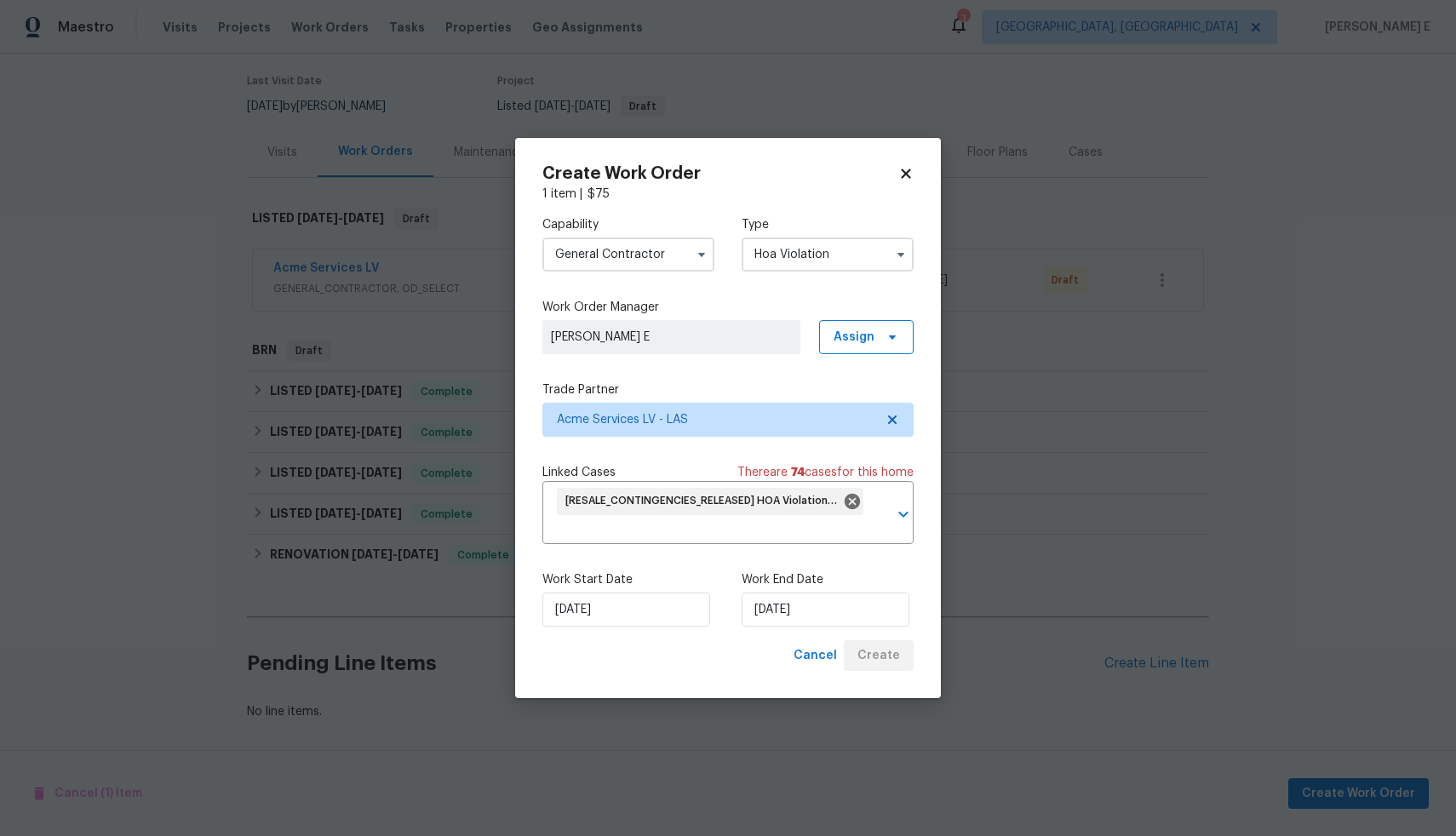
scroll to position [144, 0]
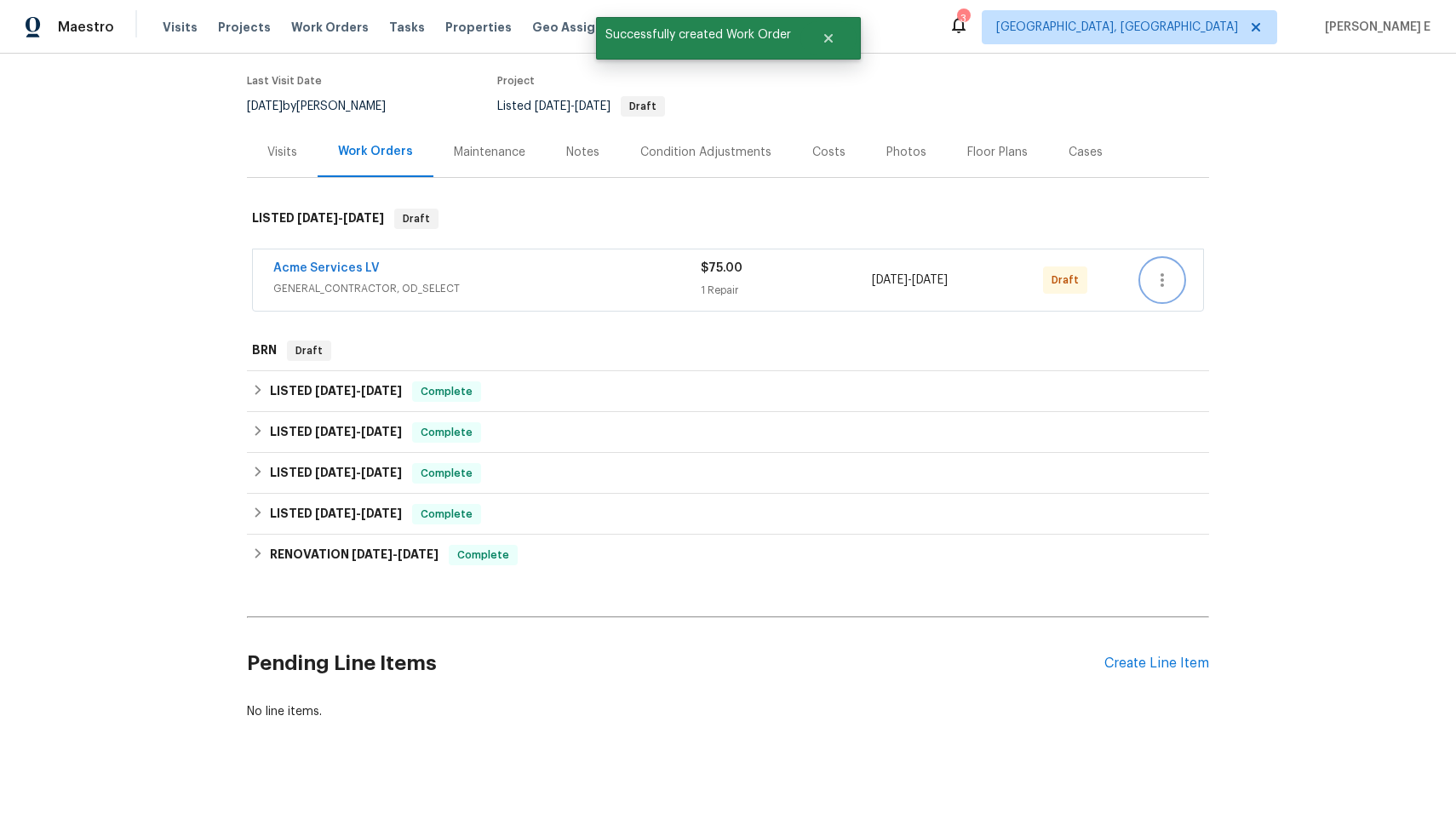
click at [1157, 278] on button "button" at bounding box center [1162, 280] width 41 height 41
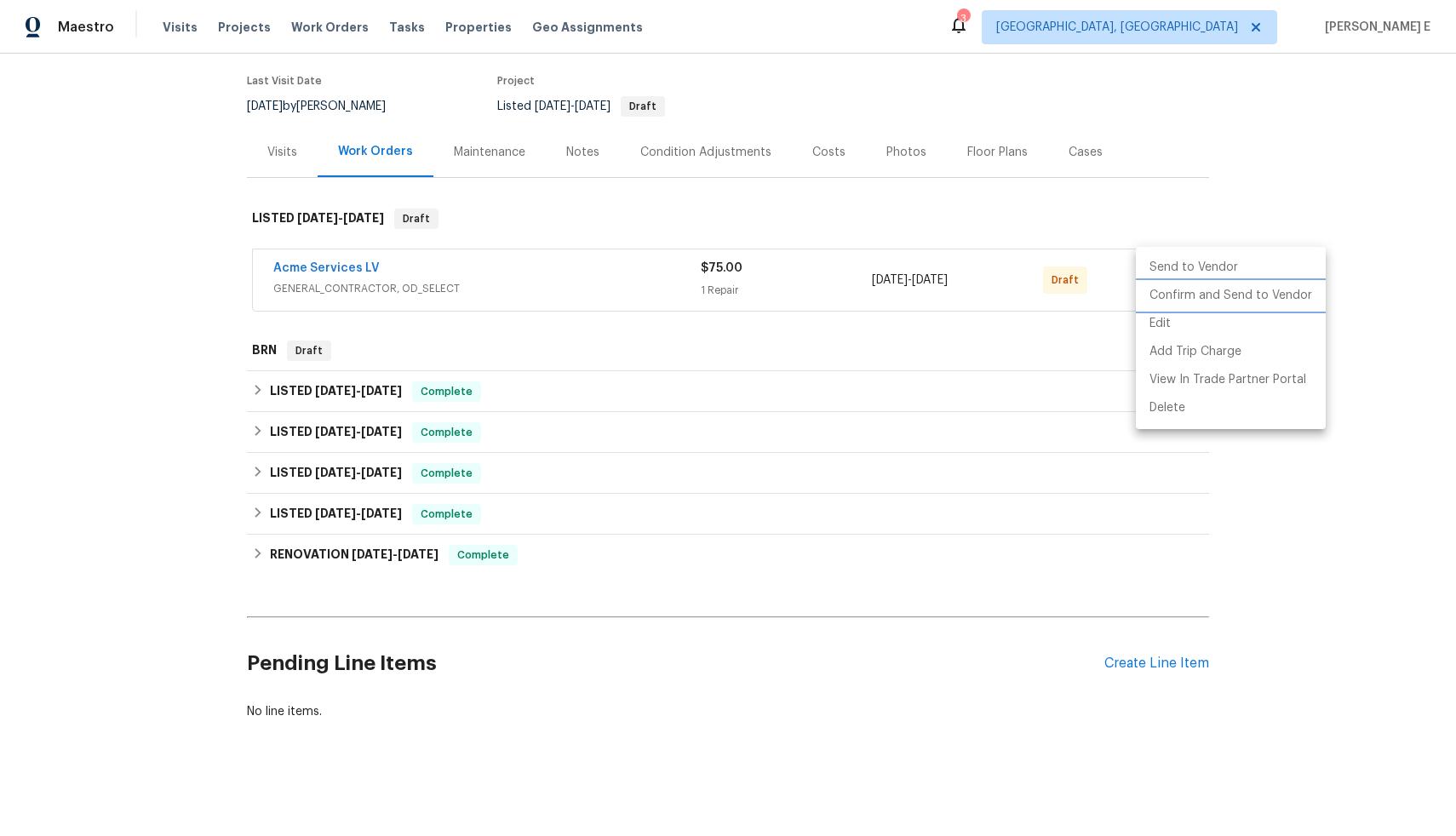
click at [1167, 295] on li "Confirm and Send to Vendor" at bounding box center [1231, 296] width 190 height 28
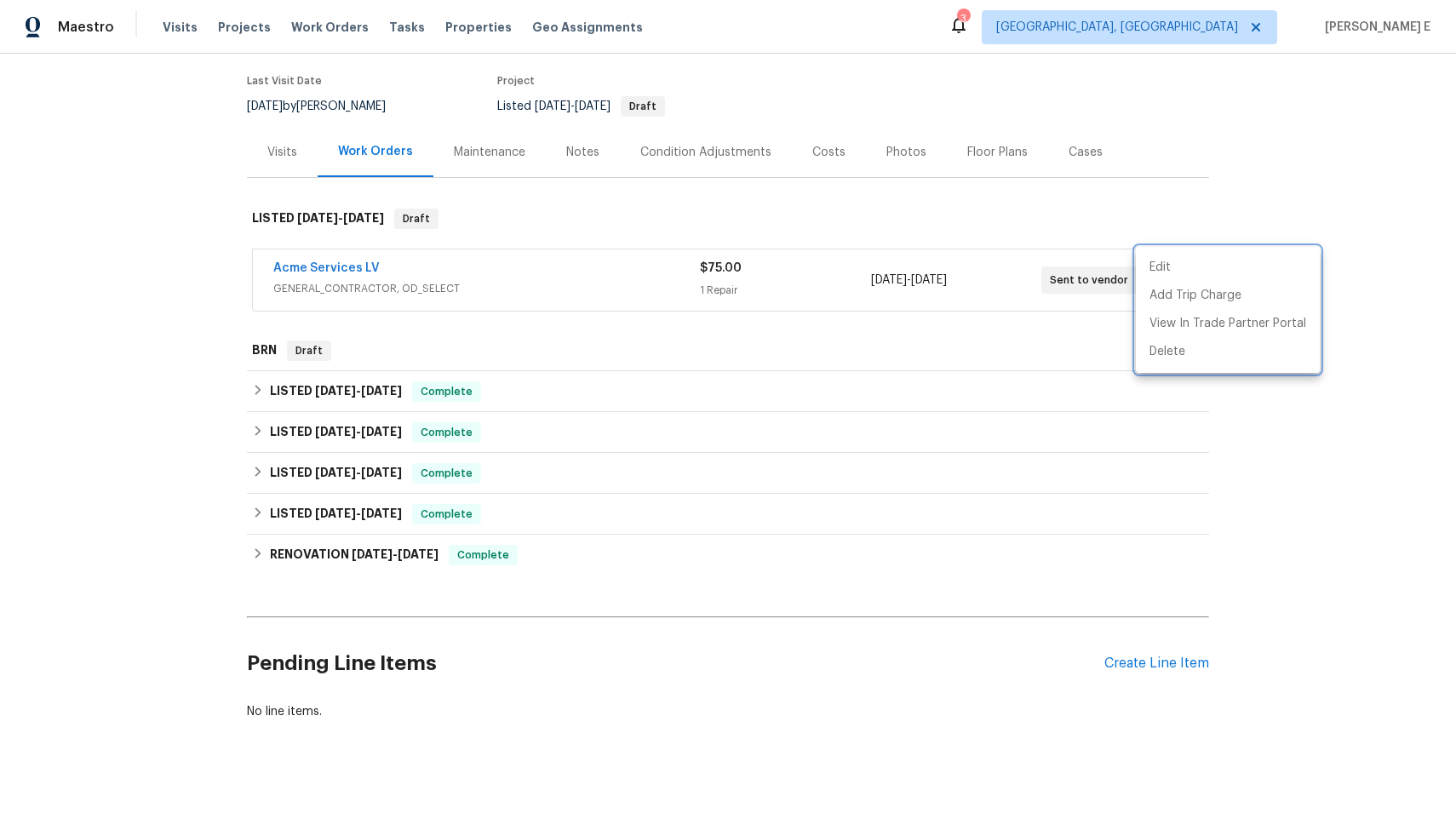
click at [1358, 160] on div at bounding box center [728, 418] width 1456 height 836
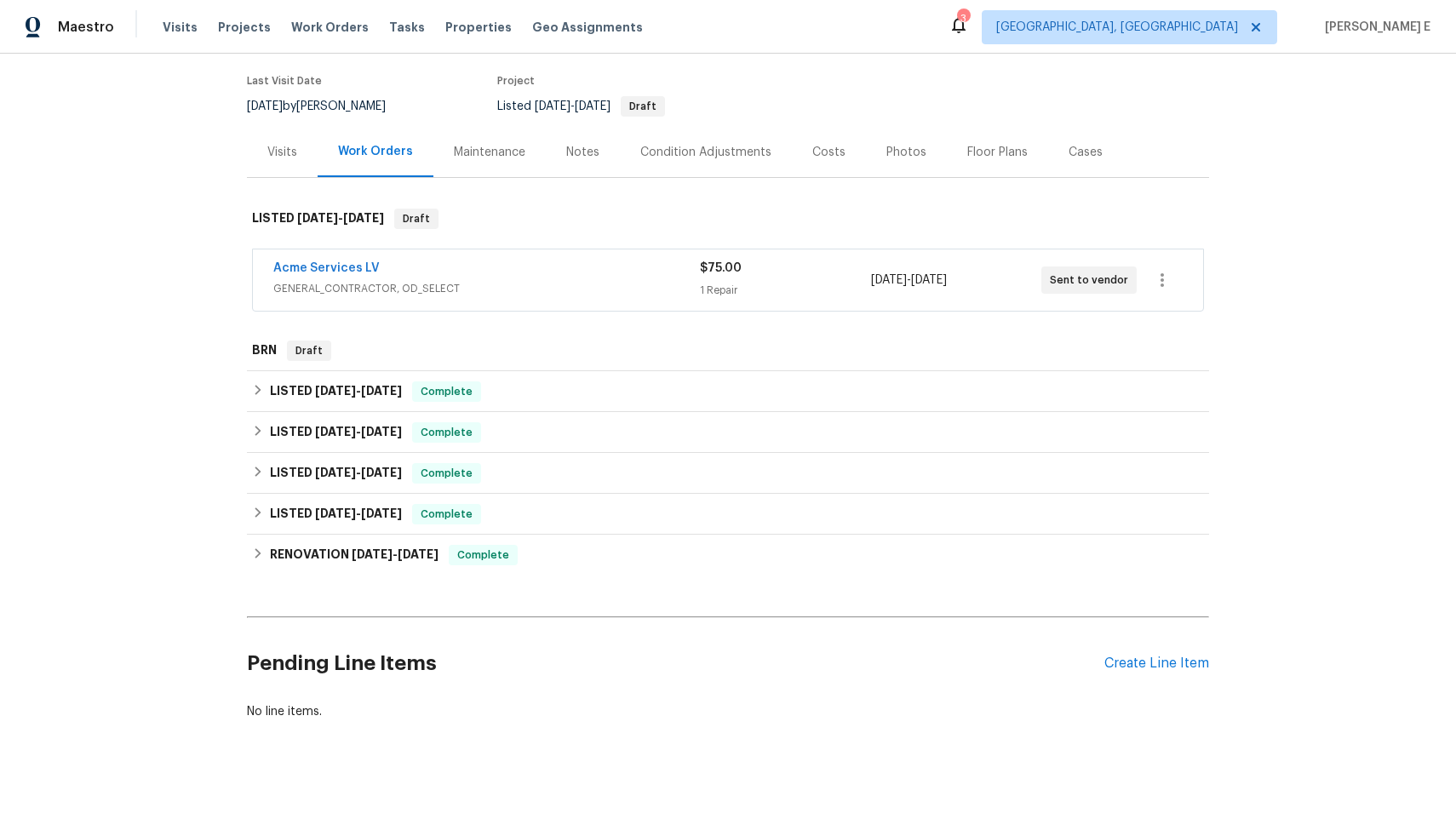
click at [1358, 160] on div "Edit Add Trip Charge View In Trade Partner Portal Delete" at bounding box center [728, 418] width 1456 height 836
click at [1358, 160] on div "Back to all projects [STREET_ADDRESS][PERSON_NAME] 5 Beds | 3 Baths | Total: 34…" at bounding box center [728, 445] width 1456 height 783
drag, startPoint x: 378, startPoint y: 258, endPoint x: 248, endPoint y: 261, distance: 130.0
click at [253, 261] on div "Acme Services LV GENERAL_CONTRACTOR, OD_SELECT $75.00 1 Repair [DATE] - [DATE] …" at bounding box center [728, 280] width 950 height 61
copy link "Acme Services LV"
